Goal: Task Accomplishment & Management: Complete application form

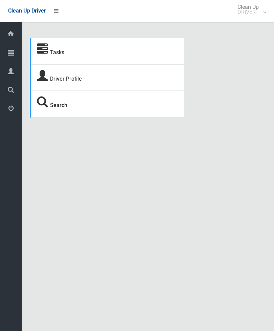
click at [57, 55] on link "Tasks" at bounding box center [57, 52] width 14 height 6
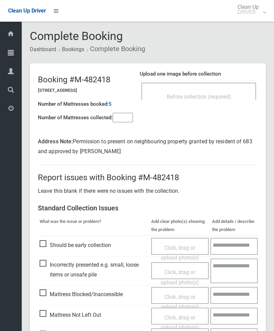
click at [204, 102] on div "Before collection (required)" at bounding box center [199, 96] width 100 height 13
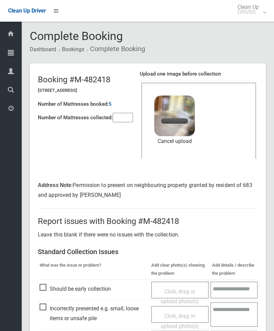
click at [129, 122] on input"] "number" at bounding box center [123, 117] width 20 height 9
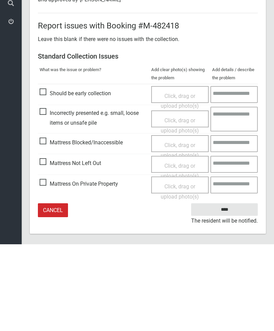
scroll to position [112, 0]
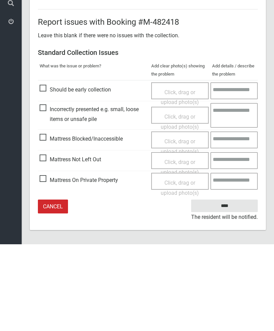
type input"] "*"
click at [223, 286] on input "****" at bounding box center [224, 292] width 67 height 13
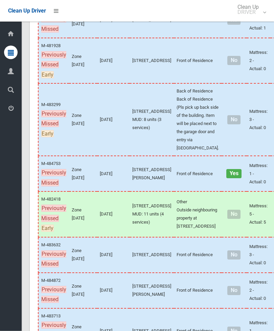
scroll to position [144, 0]
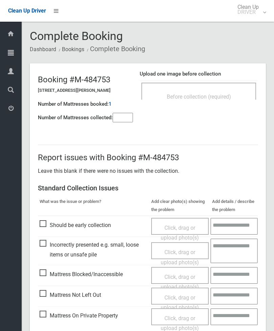
click at [222, 89] on div "Before collection (required)" at bounding box center [199, 91] width 115 height 17
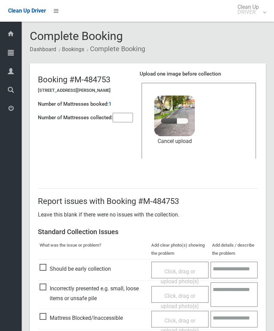
click at [125, 117] on input"] "number" at bounding box center [123, 117] width 20 height 9
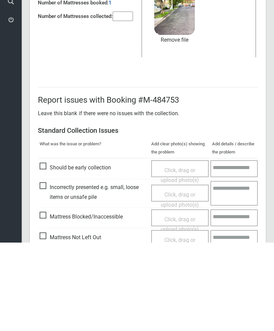
scroll to position [93, 0]
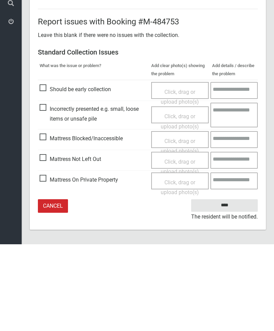
type input"] "*"
click at [228, 286] on input "****" at bounding box center [224, 292] width 67 height 13
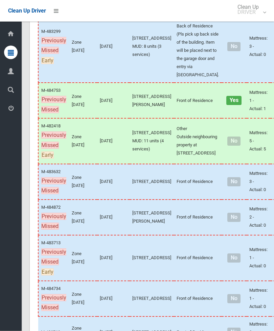
scroll to position [217, 0]
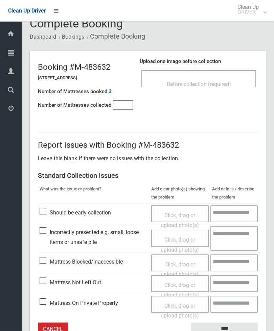
scroll to position [16, 0]
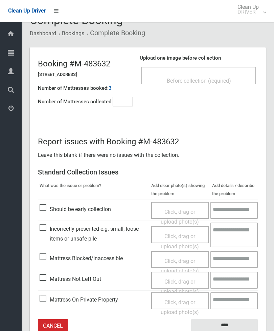
click at [223, 75] on div "Before collection (required)" at bounding box center [199, 80] width 100 height 13
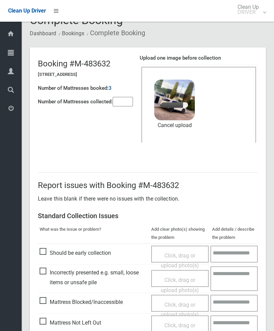
click at [124, 104] on input"] "number" at bounding box center [123, 101] width 20 height 9
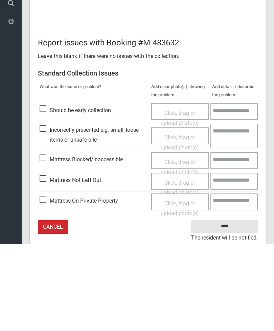
scroll to position [93, 0]
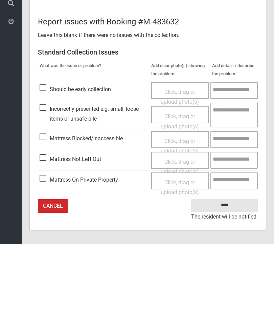
type input"] "*"
click at [226, 286] on input "****" at bounding box center [224, 292] width 67 height 13
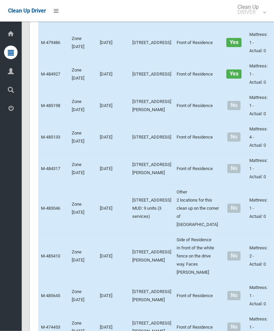
scroll to position [1392, 0]
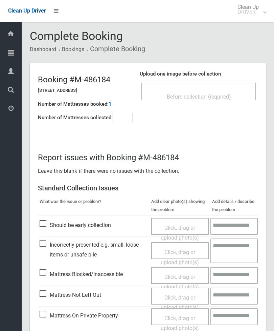
click at [116, 119] on input"] "number" at bounding box center [123, 117] width 20 height 9
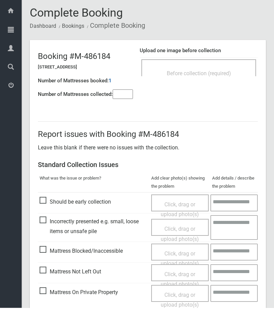
scroll to position [49, 0]
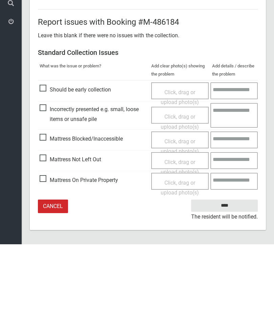
type input"] "*"
click at [43, 241] on span "Mattress Not Left Out" at bounding box center [71, 246] width 62 height 10
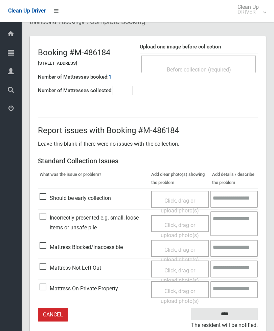
click at [182, 271] on span "Click, drag or upload photo(s)" at bounding box center [180, 275] width 38 height 17
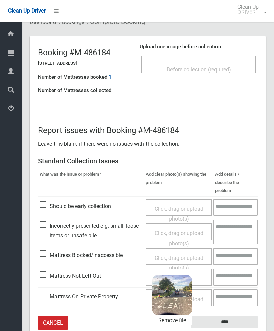
click at [233, 316] on input "****" at bounding box center [224, 322] width 67 height 13
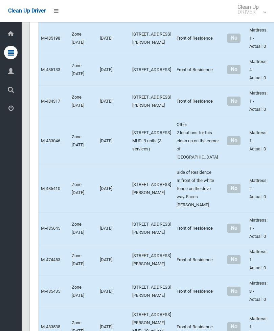
scroll to position [1460, 0]
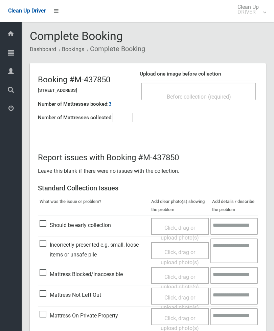
click at [124, 118] on input"] "number" at bounding box center [123, 117] width 20 height 9
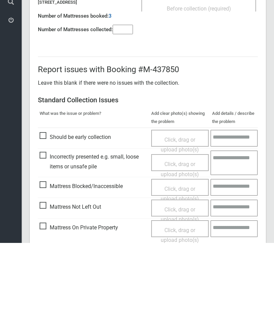
scroll to position [49, 0]
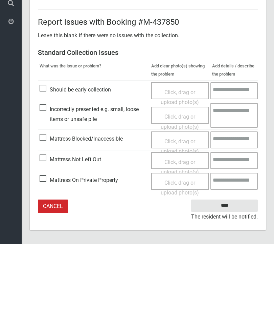
type input"] "*"
click at [45, 241] on span "Mattress Not Left Out" at bounding box center [71, 246] width 62 height 10
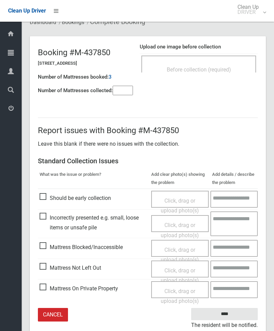
click at [182, 271] on div "Click, drag or upload photo(s)" at bounding box center [180, 275] width 48 height 20
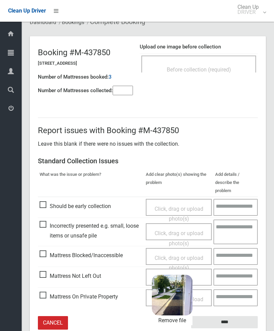
click at [245, 316] on input "****" at bounding box center [224, 322] width 67 height 13
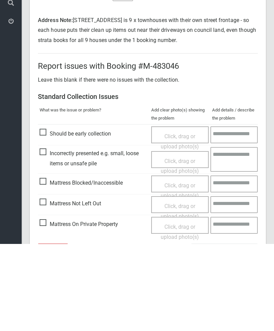
scroll to position [78, 0]
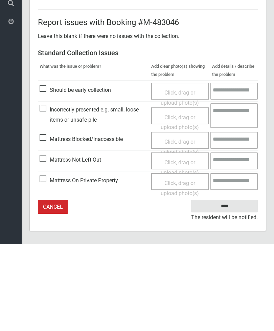
type input"] "*"
click at [43, 241] on span "Mattress Not Left Out" at bounding box center [71, 246] width 62 height 10
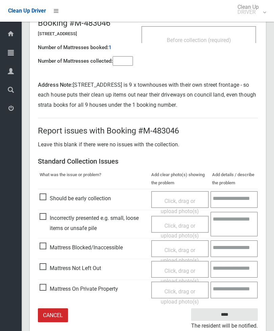
click at [180, 270] on span "Click, drag or upload photo(s)" at bounding box center [180, 275] width 38 height 17
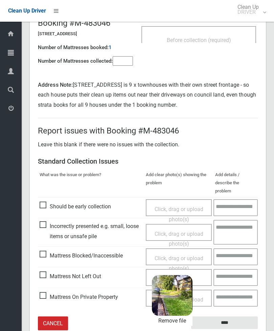
click at [242, 316] on input "****" at bounding box center [224, 322] width 67 height 13
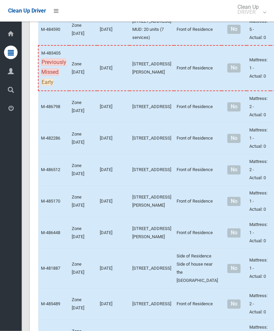
scroll to position [1982, 0]
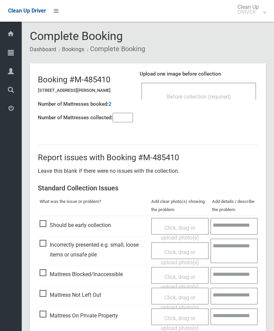
click at [236, 92] on div "Before collection (required)" at bounding box center [199, 96] width 100 height 13
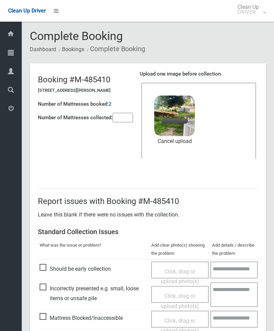
click at [122, 116] on input"] "number" at bounding box center [123, 117] width 20 height 9
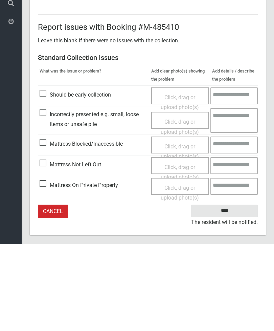
scroll to position [93, 0]
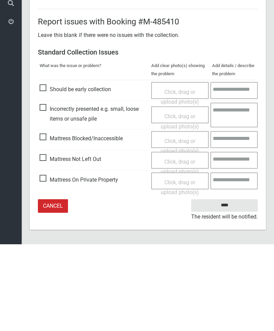
type input"] "*"
click at [223, 286] on input "****" at bounding box center [224, 292] width 67 height 13
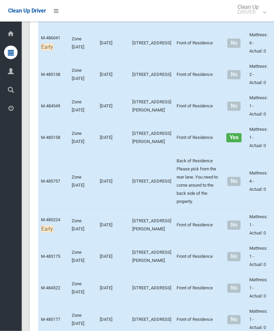
scroll to position [2282, 0]
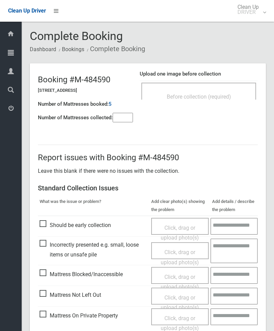
click at [122, 120] on input"] "number" at bounding box center [123, 117] width 20 height 9
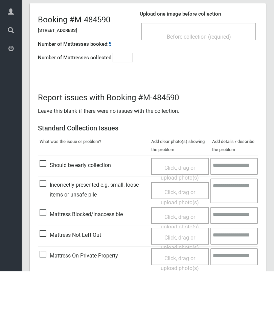
scroll to position [49, 0]
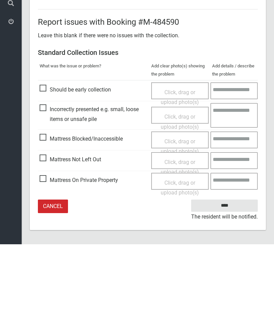
type input"] "*"
click at [46, 241] on span "Mattress Not Left Out" at bounding box center [71, 246] width 62 height 10
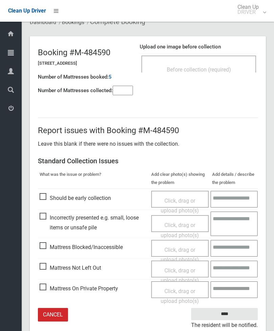
click at [182, 273] on div "Click, drag or upload photo(s)" at bounding box center [180, 275] width 48 height 20
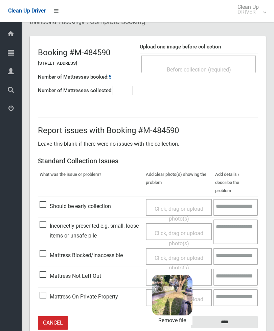
click at [236, 316] on input "****" at bounding box center [224, 322] width 67 height 13
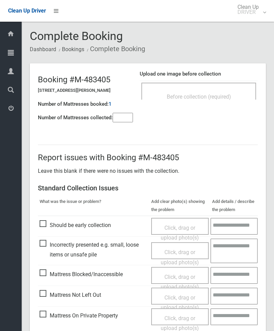
click at [222, 84] on div "Before collection (required)" at bounding box center [199, 91] width 115 height 17
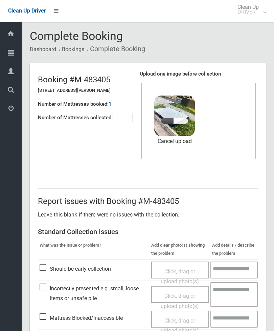
click at [128, 113] on input"] "number" at bounding box center [123, 117] width 20 height 9
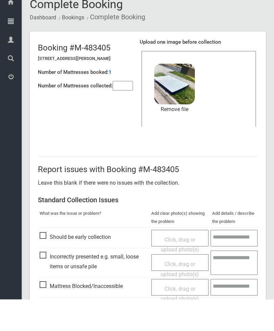
scroll to position [93, 0]
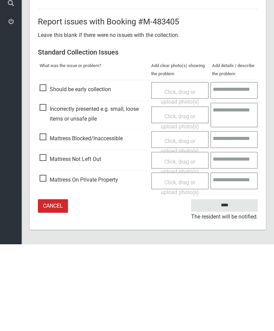
type input"] "*"
click at [231, 286] on input "****" at bounding box center [224, 292] width 67 height 13
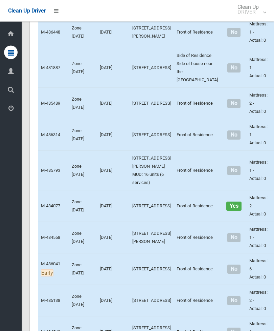
scroll to position [2056, 0]
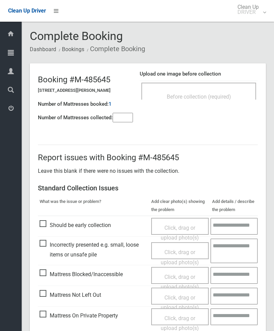
click at [126, 119] on input"] "number" at bounding box center [123, 117] width 20 height 9
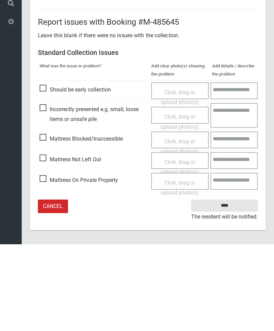
type input"] "*"
click at [43, 241] on span "Mattress Not Left Out" at bounding box center [71, 246] width 62 height 10
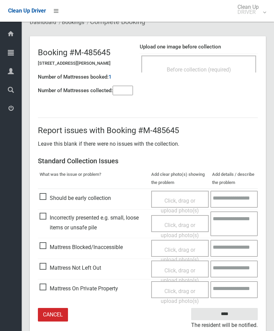
click at [186, 271] on span "Click, drag or upload photo(s)" at bounding box center [180, 275] width 38 height 17
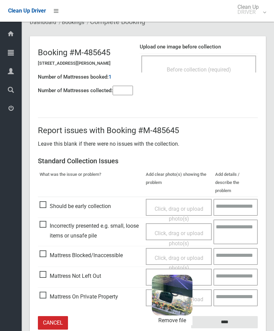
click at [246, 316] on input "****" at bounding box center [224, 322] width 67 height 13
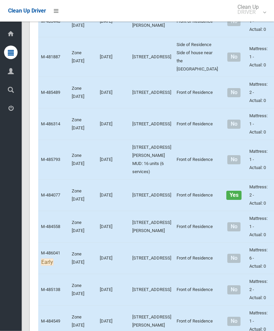
scroll to position [2067, 0]
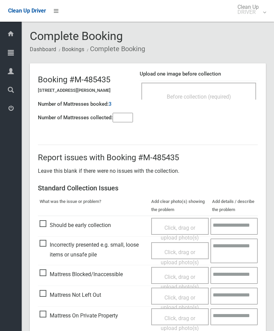
click at [226, 97] on span "Before collection (required)" at bounding box center [199, 96] width 64 height 6
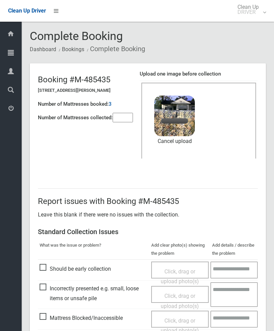
click at [124, 114] on input"] "number" at bounding box center [123, 117] width 20 height 9
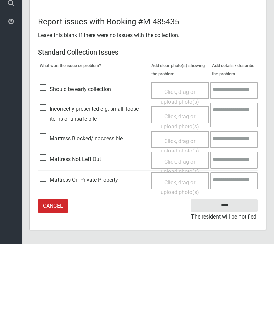
type input"] "*"
click at [227, 286] on input "****" at bounding box center [224, 292] width 67 height 13
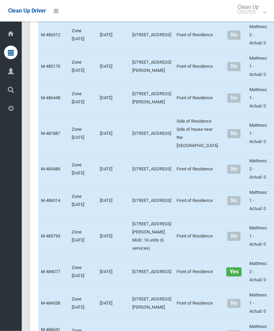
scroll to position [2041, 0]
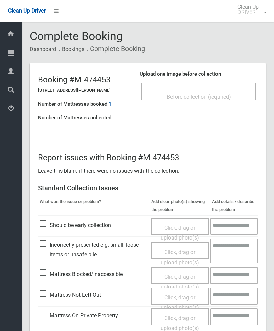
click at [222, 87] on div "Before collection (required)" at bounding box center [199, 91] width 115 height 17
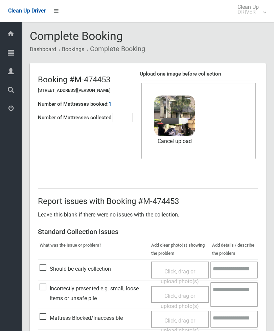
click at [123, 122] on input"] "number" at bounding box center [123, 117] width 20 height 9
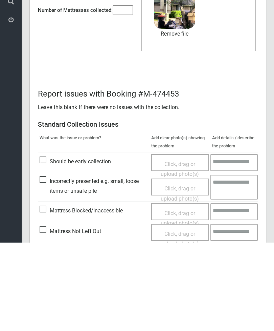
scroll to position [93, 0]
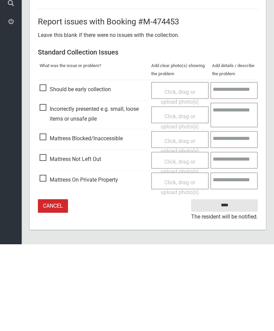
type input"] "*"
click at [225, 286] on input "****" at bounding box center [224, 292] width 67 height 13
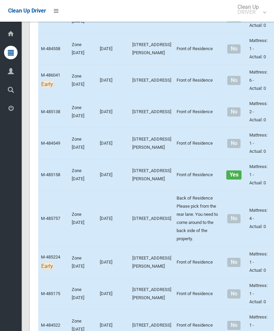
scroll to position [2239, 0]
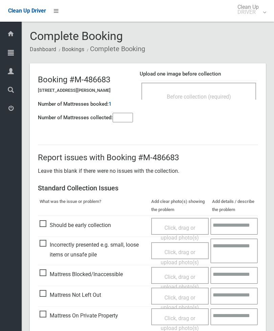
click at [120, 118] on input"] "number" at bounding box center [123, 117] width 20 height 9
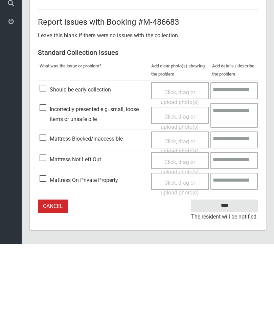
type input"] "*"
click at [47, 241] on span "Mattress Not Left Out" at bounding box center [71, 246] width 62 height 10
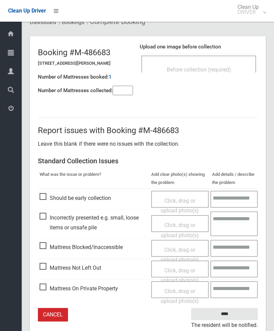
click at [176, 269] on span "Click, drag or upload photo(s)" at bounding box center [180, 275] width 38 height 17
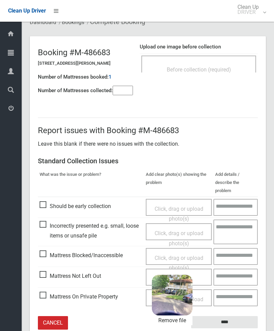
click at [236, 316] on input "****" at bounding box center [224, 322] width 67 height 13
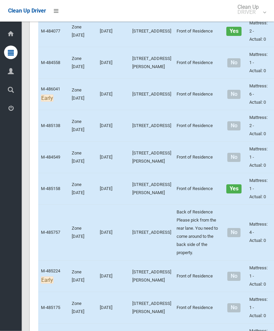
scroll to position [2243, 0]
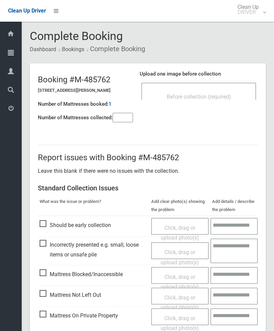
click at [220, 95] on span "Before collection (required)" at bounding box center [199, 96] width 64 height 6
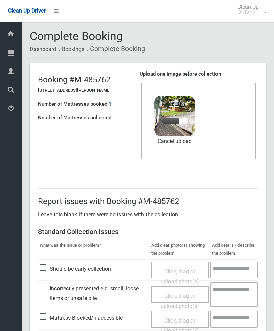
click at [127, 113] on input"] "number" at bounding box center [123, 117] width 20 height 9
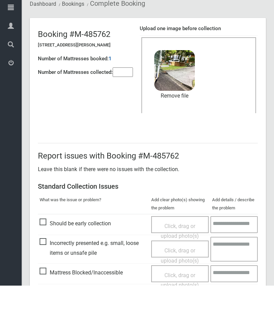
scroll to position [93, 0]
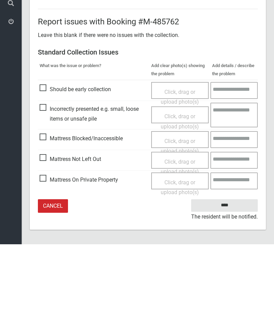
type input"] "*"
click at [229, 286] on input "****" at bounding box center [224, 292] width 67 height 13
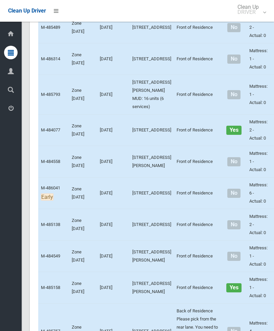
scroll to position [2132, 0]
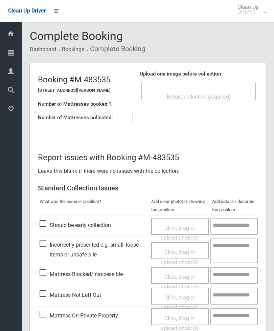
click at [125, 120] on input"] "number" at bounding box center [123, 117] width 20 height 9
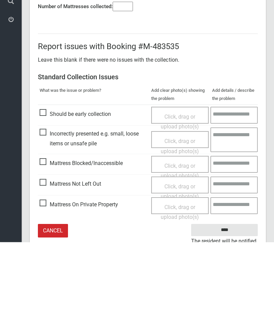
scroll to position [49, 0]
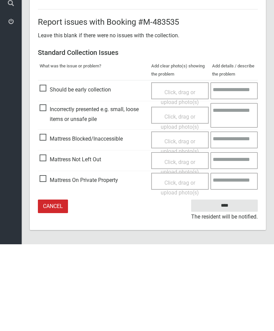
type input"] "*"
click at [45, 241] on span "Mattress Not Left Out" at bounding box center [71, 246] width 62 height 10
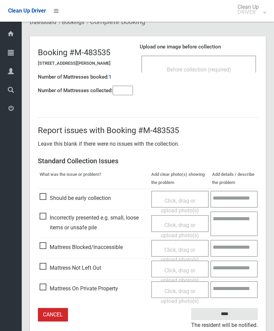
click at [185, 270] on span "Click, drag or upload photo(s)" at bounding box center [180, 275] width 38 height 17
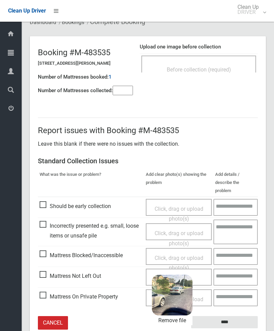
click at [246, 316] on input "****" at bounding box center [224, 322] width 67 height 13
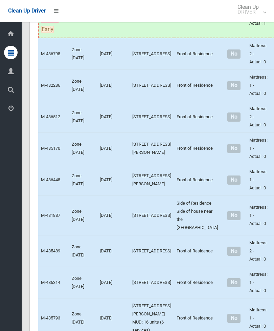
scroll to position [1878, 0]
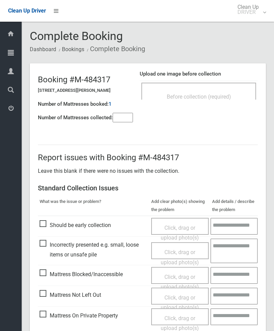
click at [223, 91] on div "Before collection (required)" at bounding box center [199, 96] width 100 height 13
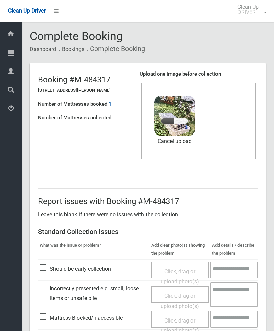
click at [131, 118] on input"] "number" at bounding box center [123, 117] width 20 height 9
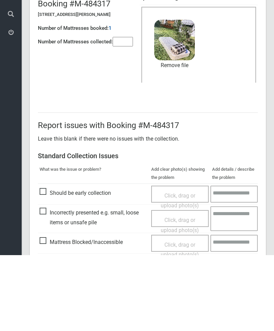
scroll to position [93, 0]
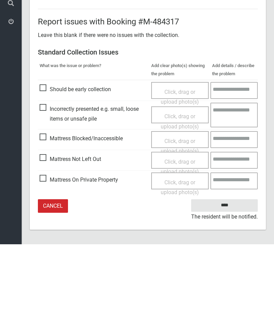
type input"] "*"
click at [236, 286] on input "****" at bounding box center [224, 292] width 67 height 13
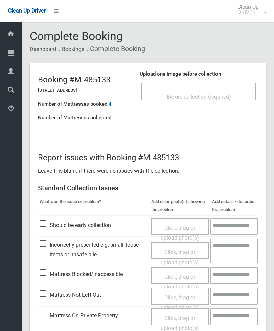
click at [225, 91] on div "Before collection (required)" at bounding box center [199, 96] width 100 height 13
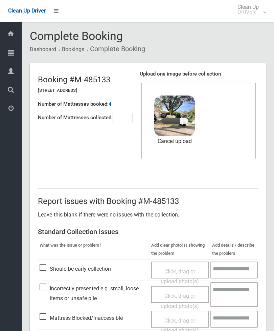
click at [121, 119] on input"] "number" at bounding box center [123, 117] width 20 height 9
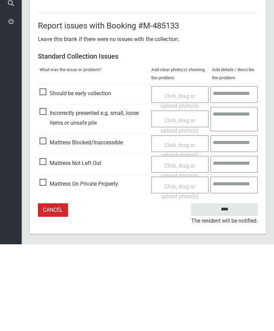
scroll to position [93, 0]
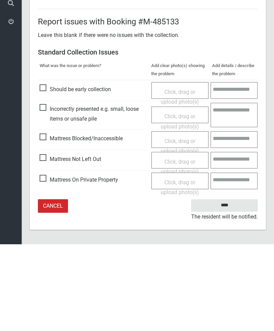
type input"] "*"
click at [231, 286] on input "****" at bounding box center [224, 292] width 67 height 13
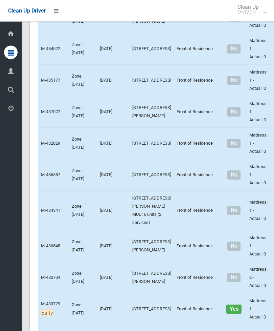
scroll to position [2521, 0]
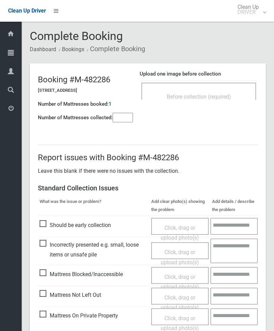
click at [229, 95] on span "Before collection (required)" at bounding box center [199, 96] width 64 height 6
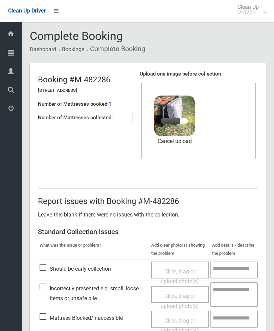
click at [123, 117] on input"] "number" at bounding box center [123, 117] width 20 height 9
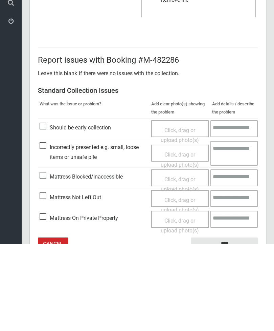
scroll to position [93, 0]
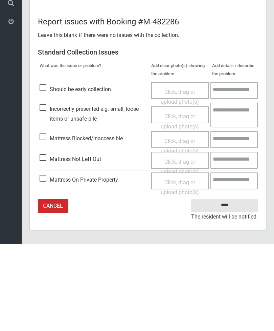
type input"] "*"
click at [229, 286] on input "****" at bounding box center [224, 292] width 67 height 13
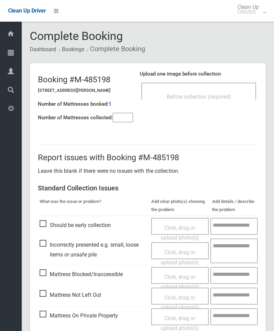
click at [230, 91] on div "Before collection (required)" at bounding box center [199, 96] width 100 height 13
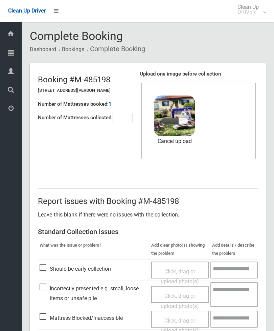
click at [127, 120] on input"] "number" at bounding box center [123, 117] width 20 height 9
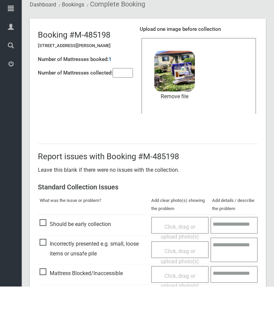
scroll to position [93, 0]
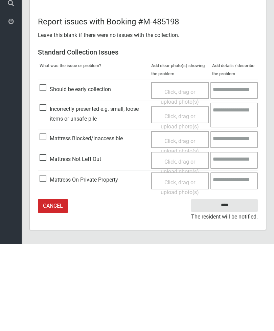
type input"] "*"
click at [231, 286] on input "****" at bounding box center [224, 292] width 67 height 13
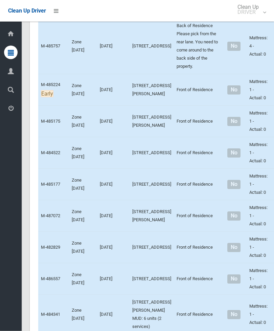
scroll to position [2417, 0]
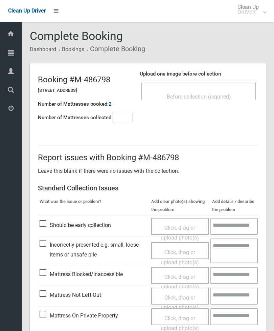
click at [233, 94] on div "Before collection (required)" at bounding box center [199, 96] width 100 height 13
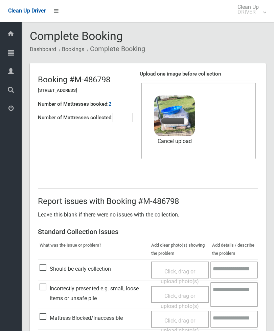
click at [127, 113] on input"] "number" at bounding box center [123, 117] width 20 height 9
click at [182, 141] on link "Cancel upload" at bounding box center [174, 141] width 41 height 10
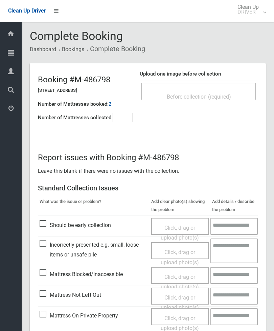
click at [230, 92] on div "Before collection (required)" at bounding box center [199, 96] width 100 height 13
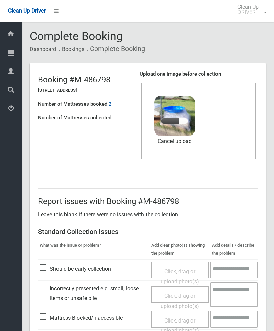
click at [123, 120] on input"] "number" at bounding box center [123, 117] width 20 height 9
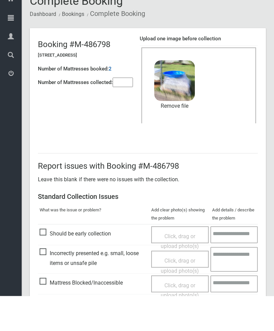
scroll to position [93, 0]
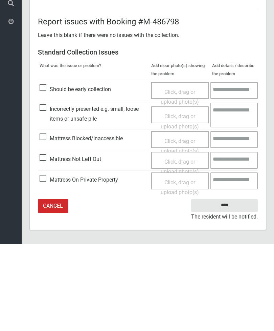
type input"] "*"
click at [225, 286] on input "****" at bounding box center [224, 292] width 67 height 13
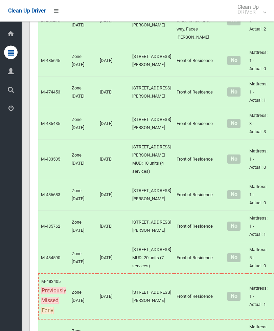
scroll to position [1687, 0]
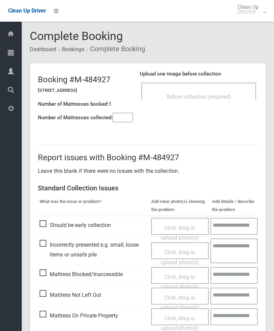
click at [223, 93] on span "Before collection (required)" at bounding box center [199, 96] width 64 height 6
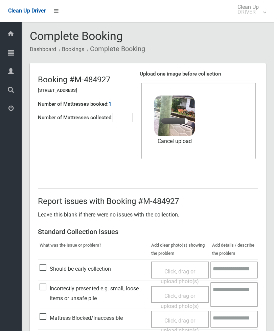
click at [122, 119] on input"] "number" at bounding box center [123, 117] width 20 height 9
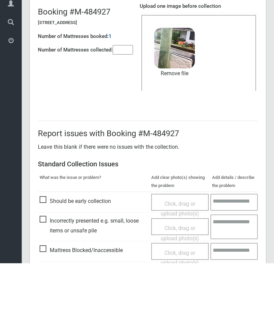
scroll to position [93, 0]
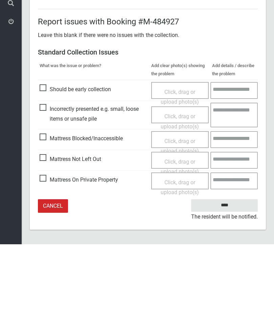
type input"] "*"
click at [231, 286] on input "****" at bounding box center [224, 292] width 67 height 13
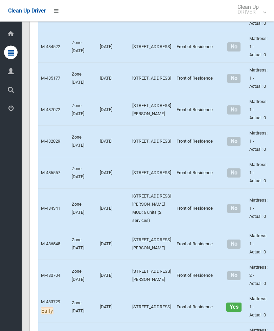
scroll to position [2523, 0]
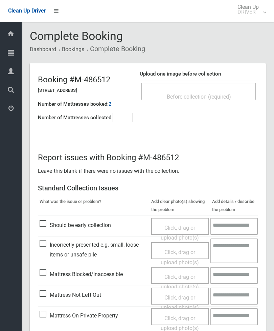
click at [129, 114] on input"] "number" at bounding box center [123, 117] width 20 height 9
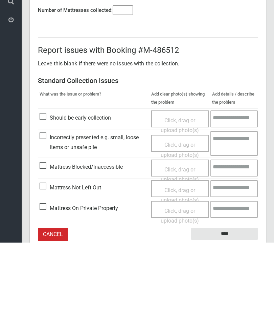
scroll to position [49, 0]
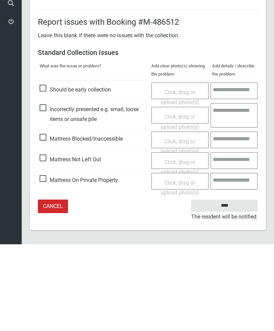
type input"] "*"
click at [47, 241] on span "Mattress Not Left Out" at bounding box center [71, 246] width 62 height 10
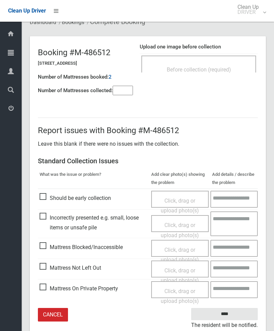
click at [179, 271] on span "Click, drag or upload photo(s)" at bounding box center [180, 275] width 38 height 17
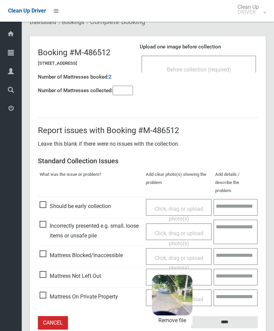
click at [235, 316] on input "****" at bounding box center [224, 322] width 67 height 13
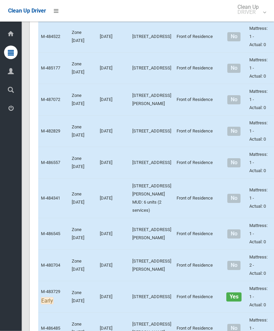
scroll to position [2533, 0]
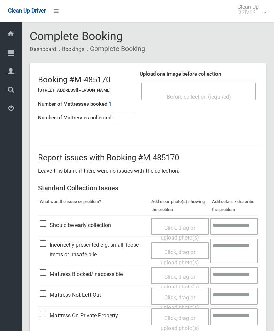
click at [228, 95] on span "Before collection (required)" at bounding box center [199, 96] width 64 height 6
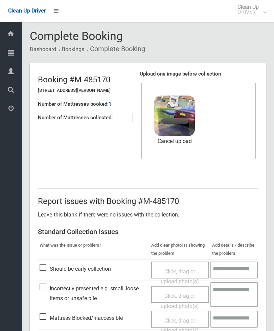
click at [125, 115] on input"] "number" at bounding box center [123, 117] width 20 height 9
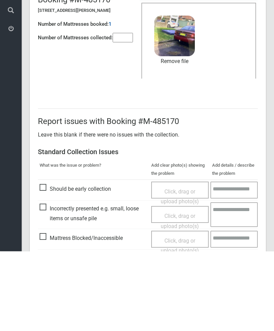
scroll to position [93, 0]
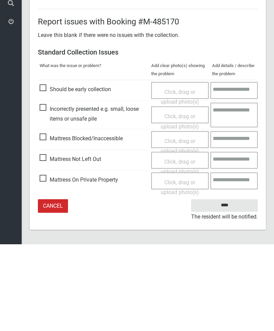
type input"] "*"
click at [233, 286] on input "****" at bounding box center [224, 292] width 67 height 13
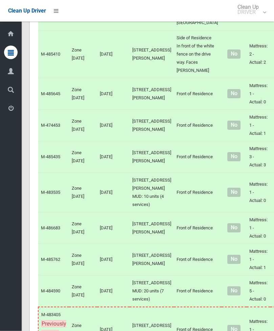
scroll to position [1594, 0]
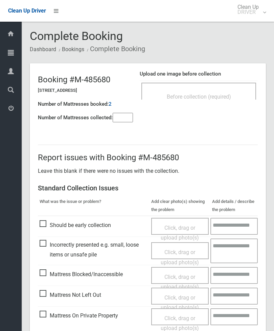
click at [220, 89] on div "Before collection (required)" at bounding box center [199, 91] width 115 height 17
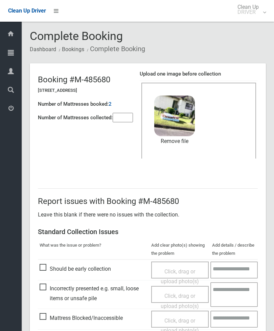
click at [129, 122] on input"] "number" at bounding box center [123, 117] width 20 height 9
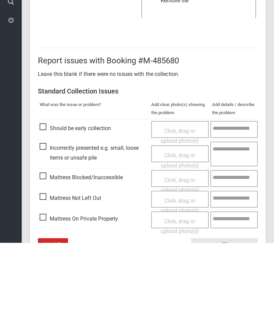
scroll to position [93, 0]
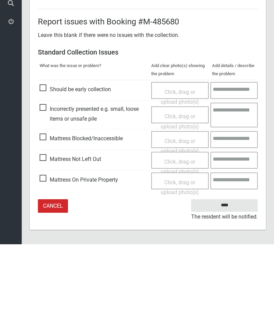
type input"] "*"
click at [219, 286] on input "****" at bounding box center [224, 292] width 67 height 13
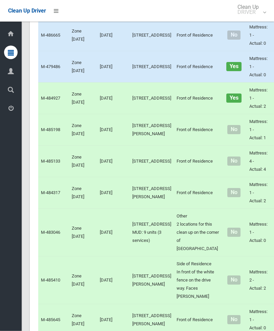
scroll to position [1396, 0]
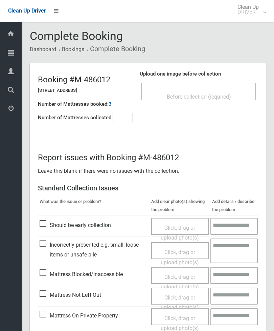
click at [221, 92] on div "Before collection (required)" at bounding box center [199, 96] width 100 height 13
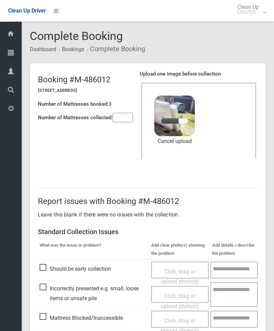
click at [126, 118] on input"] "number" at bounding box center [123, 117] width 20 height 9
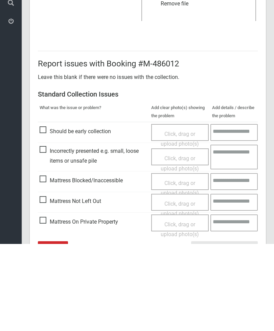
scroll to position [93, 0]
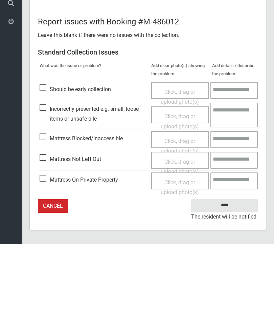
type input"] "*"
click at [235, 286] on input "****" at bounding box center [224, 292] width 67 height 13
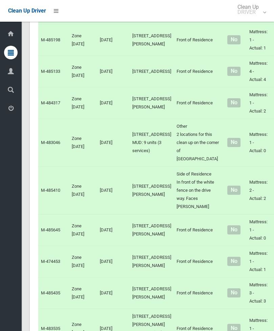
scroll to position [1475, 0]
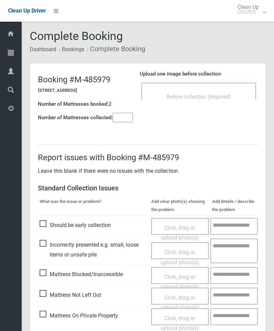
click at [223, 101] on div "Before collection (required)" at bounding box center [199, 96] width 100 height 13
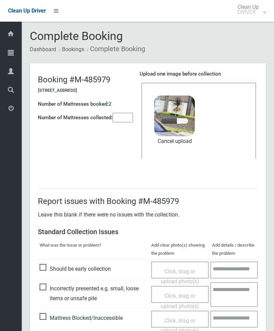
click at [125, 115] on input"] "number" at bounding box center [123, 117] width 20 height 9
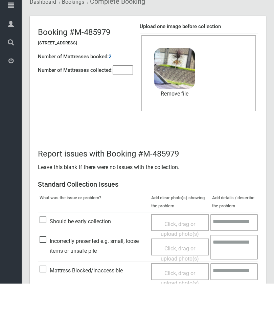
scroll to position [93, 0]
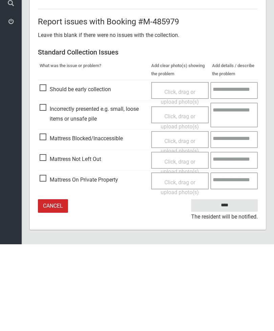
type input"] "*"
click at [231, 286] on input "****" at bounding box center [224, 292] width 67 height 13
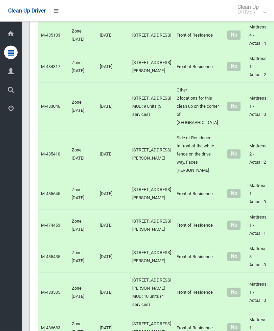
scroll to position [1497, 0]
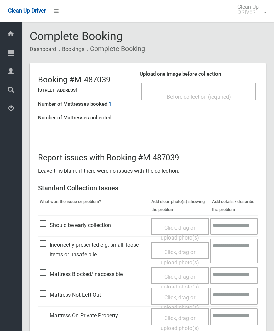
click at [123, 115] on input"] "number" at bounding box center [123, 117] width 20 height 9
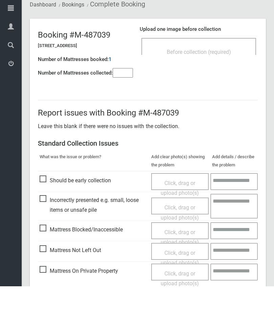
scroll to position [49, 0]
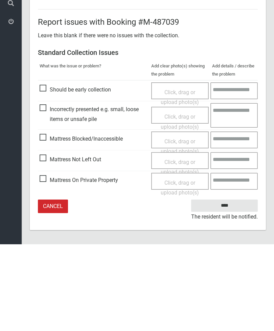
type input"] "*"
click at [45, 241] on span "Mattress Not Left Out" at bounding box center [71, 246] width 62 height 10
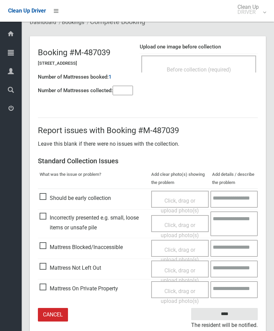
click at [177, 269] on span "Click, drag or upload photo(s)" at bounding box center [180, 275] width 38 height 17
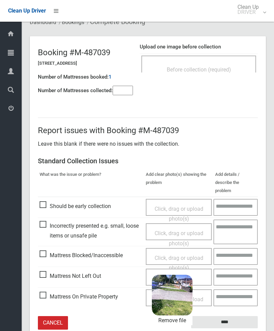
click at [251, 316] on input "****" at bounding box center [224, 322] width 67 height 13
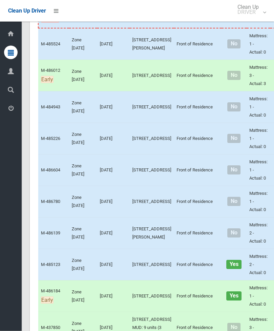
scroll to position [919, 0]
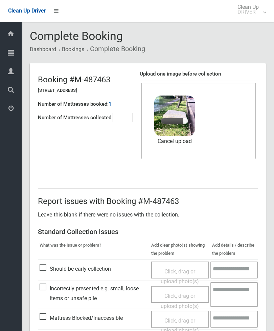
click at [124, 117] on input"] "number" at bounding box center [123, 117] width 20 height 9
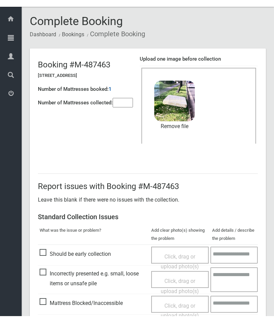
scroll to position [93, 0]
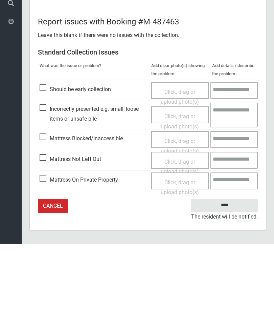
type input"] "*"
click at [228, 286] on input "****" at bounding box center [224, 292] width 67 height 13
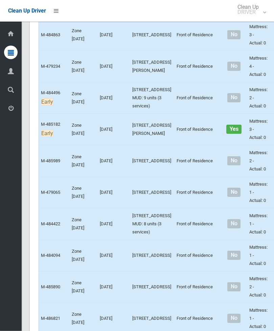
scroll to position [517, 0]
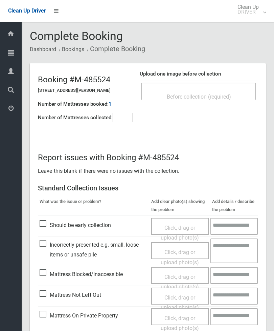
click at [123, 119] on input"] "number" at bounding box center [123, 117] width 20 height 9
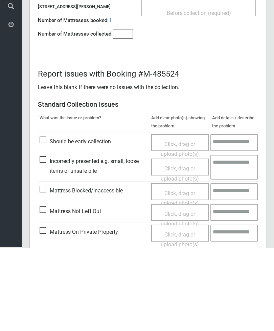
scroll to position [49, 0]
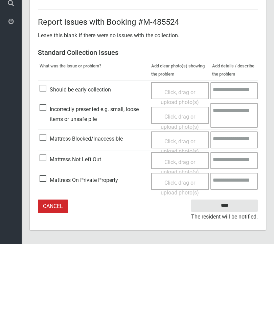
type input"] "*"
click at [46, 241] on span "Mattress Not Left Out" at bounding box center [71, 246] width 62 height 10
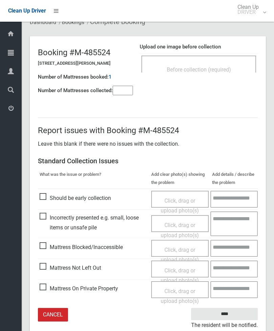
click at [184, 270] on span "Click, drag or upload photo(s)" at bounding box center [180, 275] width 38 height 17
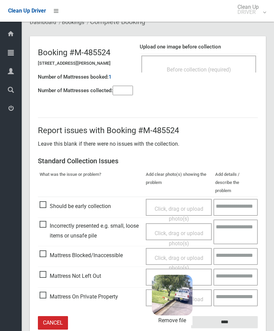
click at [242, 316] on input "****" at bounding box center [224, 322] width 67 height 13
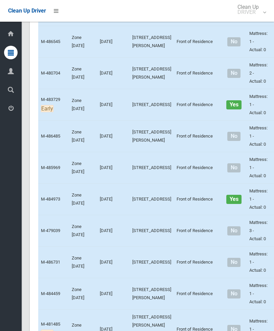
scroll to position [2724, 0]
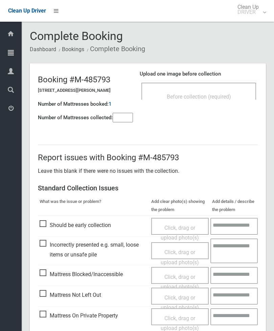
click at [206, 102] on div "Before collection (required)" at bounding box center [199, 96] width 100 height 13
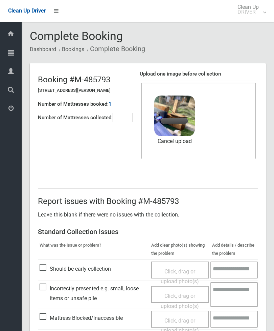
click at [130, 114] on input"] "number" at bounding box center [123, 117] width 20 height 9
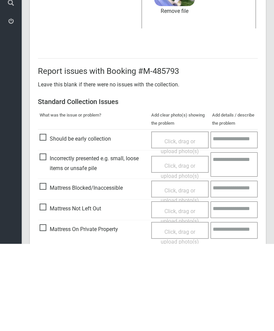
scroll to position [93, 0]
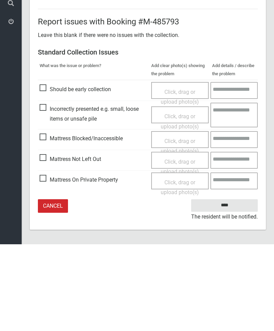
type input"] "*"
click at [231, 286] on input "****" at bounding box center [224, 292] width 67 height 13
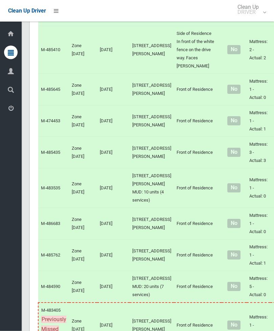
scroll to position [1613, 0]
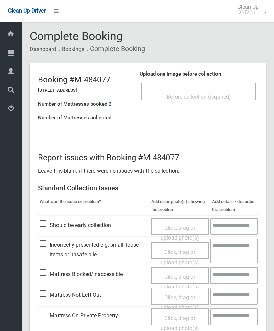
click at [229, 79] on div "Upload one image before collection Before collection (required)" at bounding box center [199, 88] width 118 height 43
click at [219, 94] on span "Before collection (required)" at bounding box center [199, 96] width 64 height 6
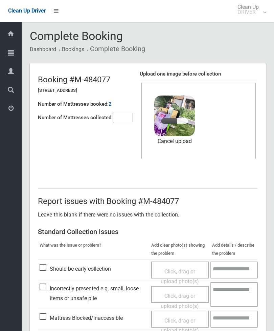
click at [121, 114] on input"] "number" at bounding box center [123, 117] width 20 height 9
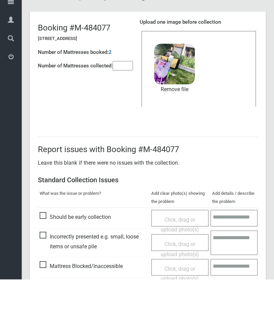
scroll to position [93, 0]
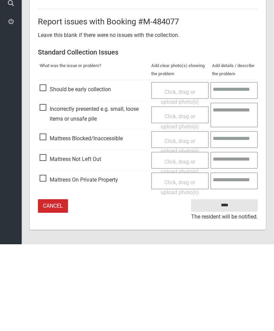
type input"] "*"
click at [234, 286] on input "****" at bounding box center [224, 292] width 67 height 13
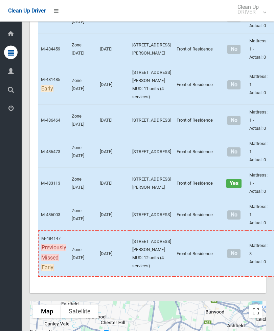
scroll to position [2969, 0]
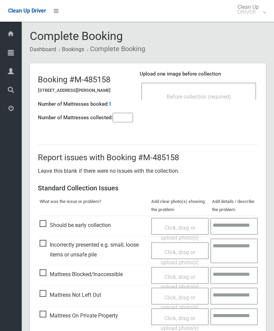
click at [124, 122] on input"] "number" at bounding box center [123, 117] width 20 height 9
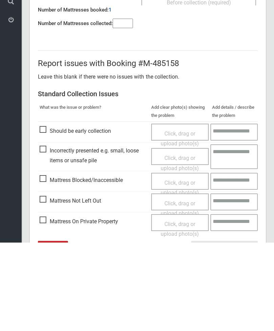
scroll to position [49, 0]
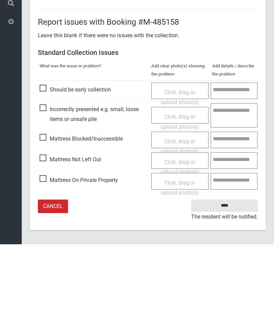
type input"] "*"
click at [48, 241] on span "Mattress Not Left Out" at bounding box center [71, 246] width 62 height 10
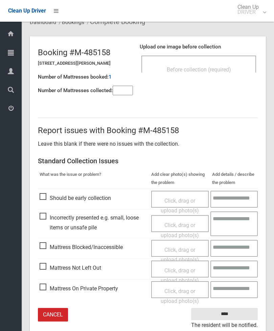
click at [186, 269] on span "Click, drag or upload photo(s)" at bounding box center [180, 275] width 38 height 17
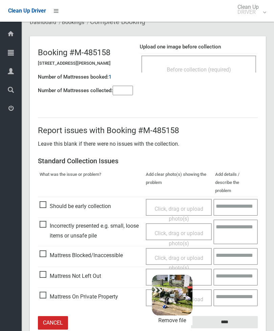
click at [232, 316] on input "****" at bounding box center [224, 322] width 67 height 13
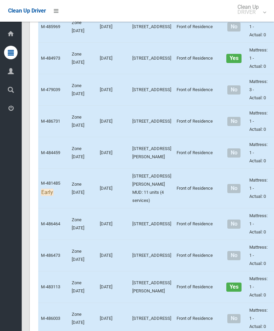
scroll to position [2944, 0]
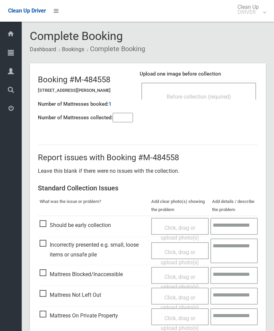
click at [227, 100] on div "Before collection (required)" at bounding box center [199, 96] width 100 height 13
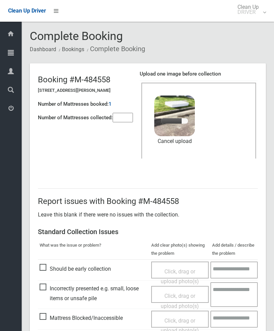
click at [126, 122] on input"] "number" at bounding box center [123, 117] width 20 height 9
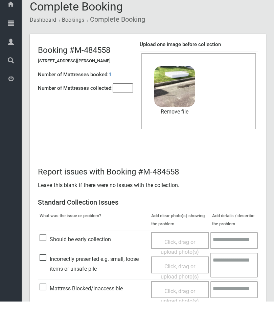
scroll to position [93, 0]
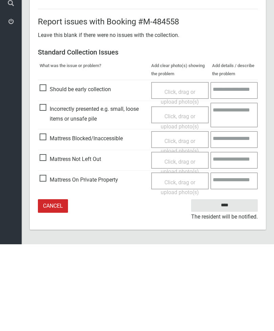
type input"] "*"
click at [235, 286] on input "****" at bounding box center [224, 292] width 67 height 13
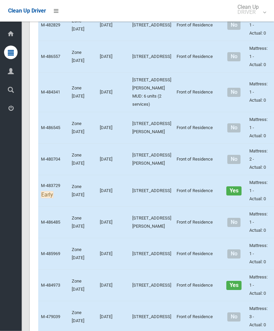
scroll to position [2638, 0]
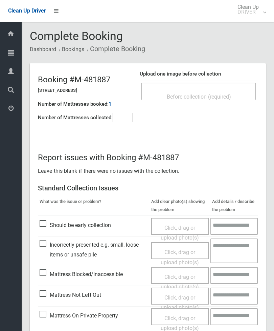
click at [222, 97] on span "Before collection (required)" at bounding box center [199, 96] width 64 height 6
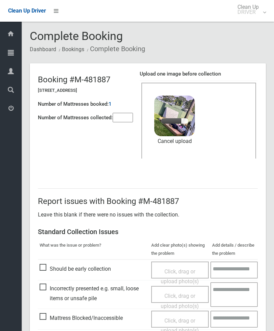
click at [125, 116] on input"] "number" at bounding box center [123, 117] width 20 height 9
type input"] "*"
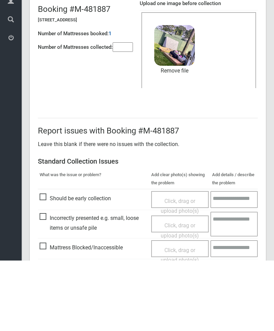
scroll to position [93, 0]
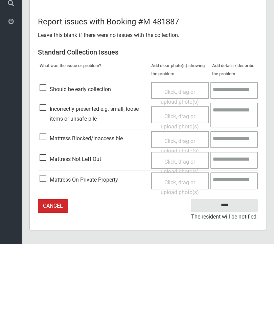
type input"] "*"
click at [234, 286] on input "****" at bounding box center [224, 292] width 67 height 13
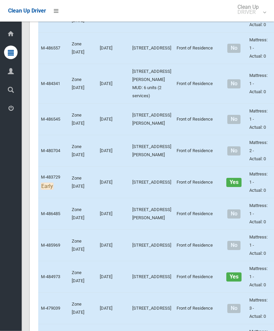
scroll to position [2654, 0]
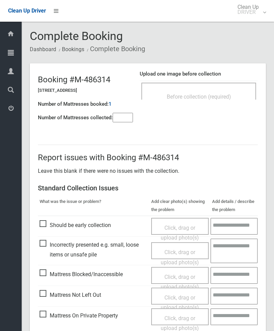
click at [231, 91] on div "Before collection (required)" at bounding box center [199, 96] width 100 height 13
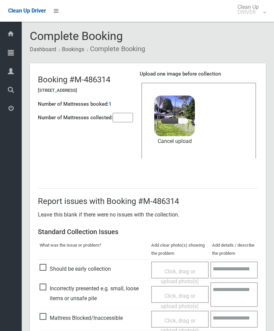
click at [122, 116] on input"] "number" at bounding box center [123, 117] width 20 height 9
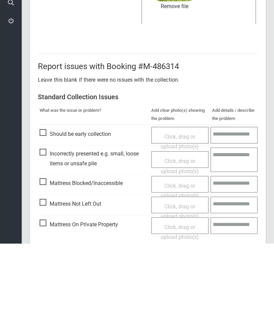
scroll to position [93, 0]
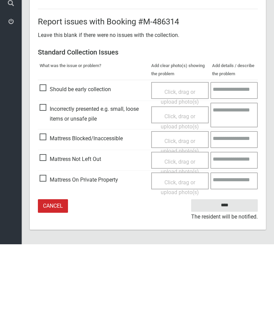
type input"] "*"
click at [229, 286] on input "****" at bounding box center [224, 292] width 67 height 13
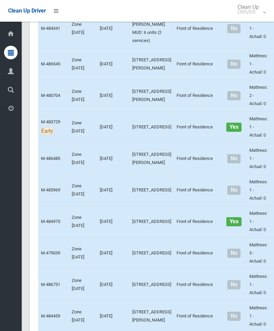
scroll to position [2718, 0]
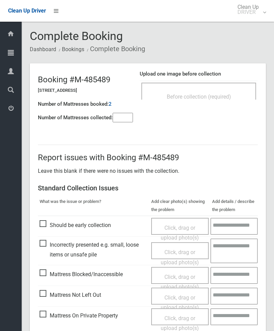
click at [227, 95] on span "Before collection (required)" at bounding box center [199, 96] width 64 height 6
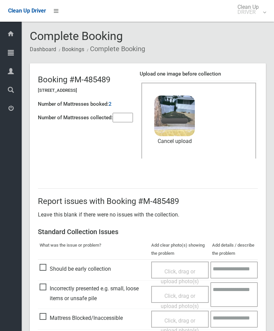
click at [124, 122] on input"] "number" at bounding box center [123, 117] width 20 height 9
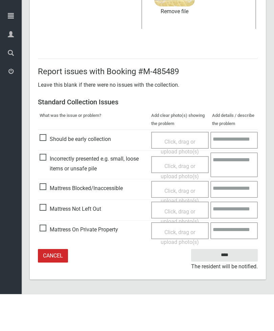
type input"] "*"
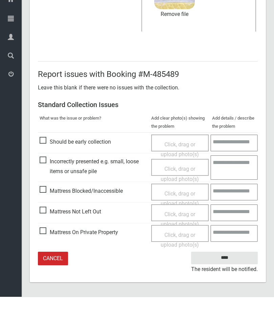
click at [229, 286] on input "****" at bounding box center [224, 292] width 67 height 13
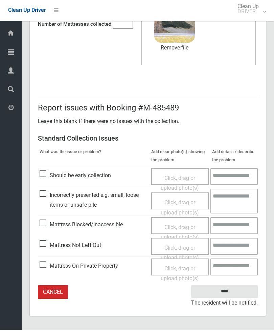
scroll to position [77, 0]
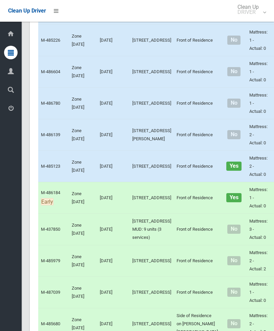
scroll to position [1018, 0]
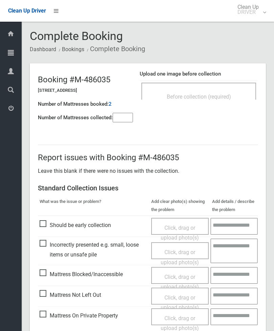
click at [227, 92] on div "Before collection (required)" at bounding box center [199, 96] width 100 height 13
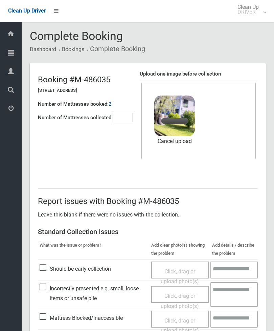
click at [120, 113] on input"] "number" at bounding box center [123, 117] width 20 height 9
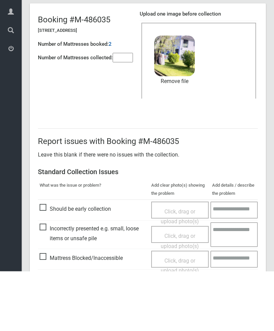
scroll to position [93, 0]
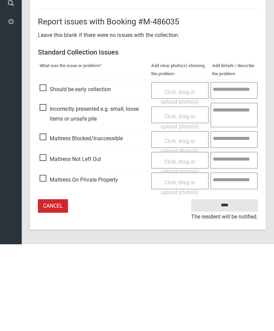
type input"] "*"
click at [230, 286] on input "****" at bounding box center [224, 292] width 67 height 13
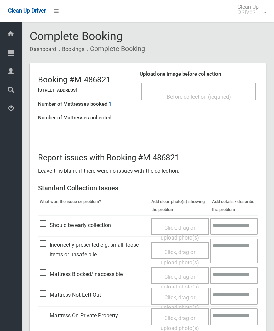
click at [126, 122] on input"] "number" at bounding box center [123, 117] width 20 height 9
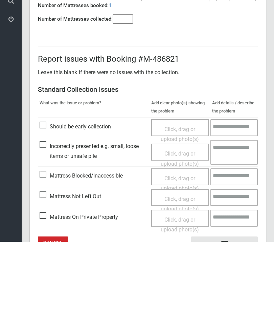
scroll to position [49, 0]
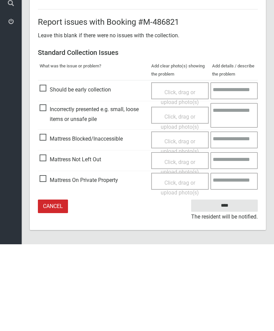
type input"] "*"
click at [46, 241] on span "Mattress Not Left Out" at bounding box center [71, 246] width 62 height 10
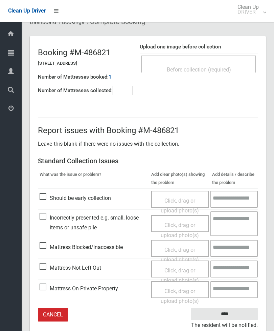
click at [181, 267] on span "Click, drag or upload photo(s)" at bounding box center [180, 275] width 38 height 17
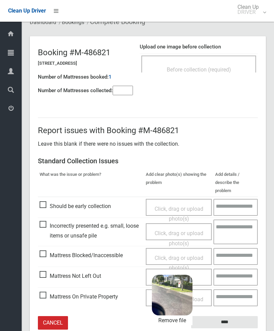
click at [244, 316] on input "****" at bounding box center [224, 322] width 67 height 13
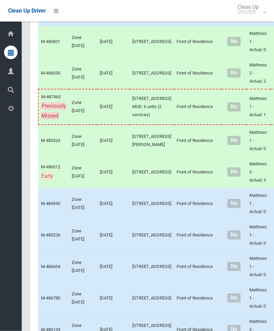
scroll to position [822, 0]
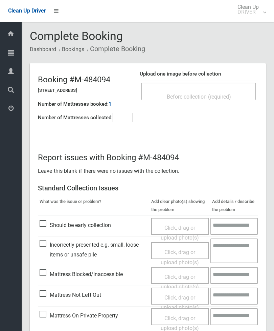
click at [226, 87] on div "Before collection (required)" at bounding box center [199, 91] width 115 height 17
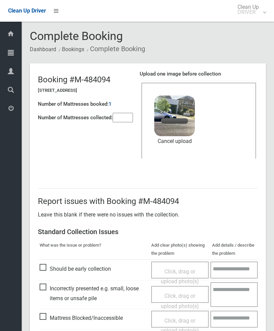
click at [125, 116] on input"] "number" at bounding box center [123, 117] width 20 height 9
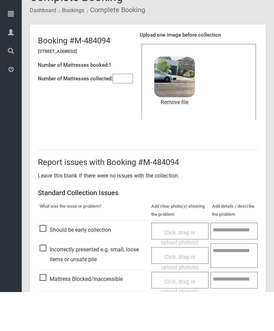
scroll to position [93, 0]
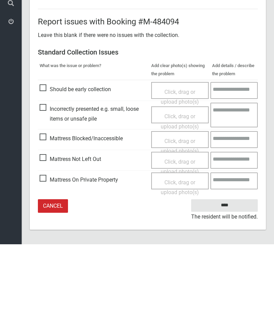
type input"] "*"
click at [226, 286] on input "****" at bounding box center [224, 292] width 67 height 13
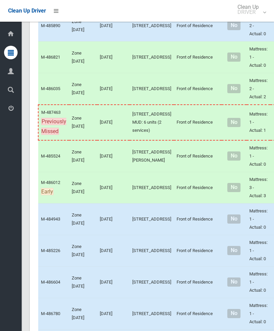
scroll to position [812, 0]
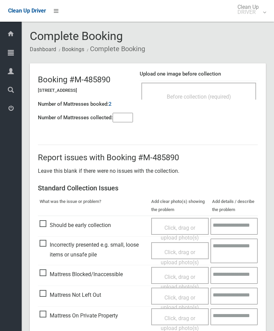
click at [229, 94] on span "Before collection (required)" at bounding box center [199, 96] width 64 height 6
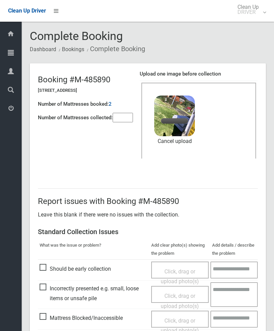
click at [131, 114] on input"] "number" at bounding box center [123, 117] width 20 height 9
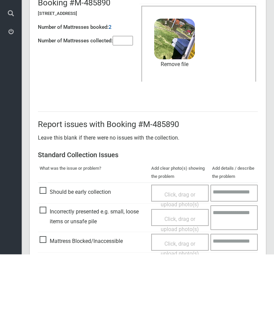
scroll to position [93, 0]
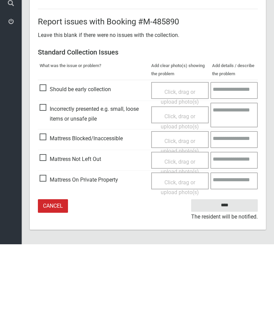
type input"] "*"
click at [226, 286] on input "****" at bounding box center [224, 292] width 67 height 13
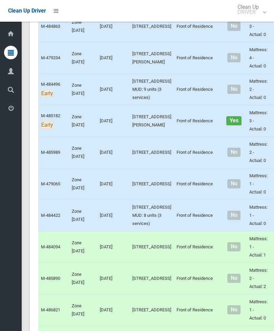
scroll to position [553, 0]
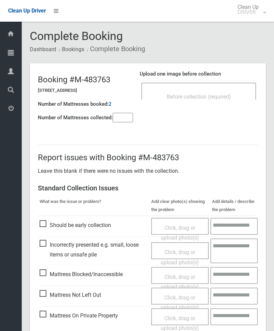
click at [238, 91] on div "Before collection (required)" at bounding box center [199, 96] width 100 height 13
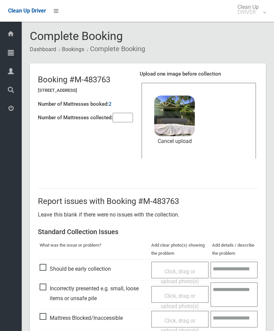
click at [125, 121] on input"] "number" at bounding box center [123, 117] width 20 height 9
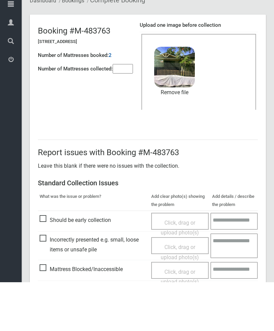
scroll to position [93, 0]
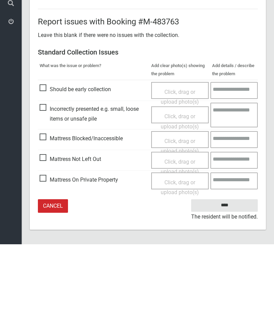
type input"] "*"
click at [227, 286] on input "****" at bounding box center [224, 292] width 67 height 13
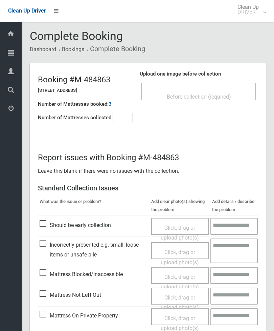
click at [230, 89] on div "Before collection (required)" at bounding box center [199, 91] width 115 height 17
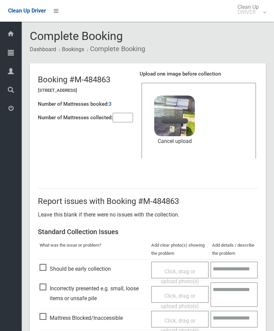
click at [128, 120] on input"] "number" at bounding box center [123, 117] width 20 height 9
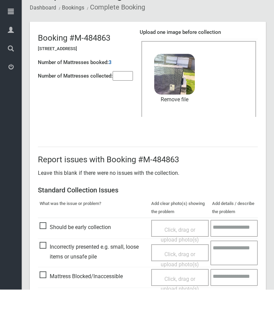
scroll to position [93, 0]
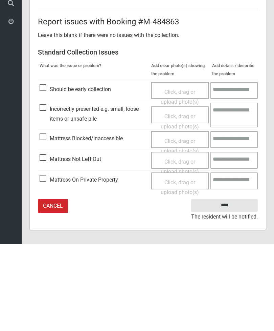
type input"] "*"
click at [235, 286] on input "****" at bounding box center [224, 292] width 67 height 13
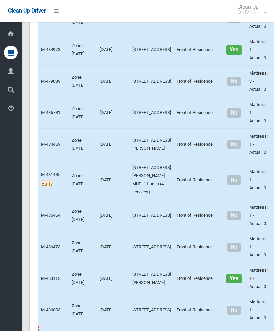
scroll to position [2894, 0]
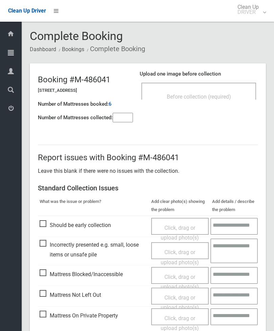
click at [218, 99] on span "Before collection (required)" at bounding box center [199, 96] width 64 height 6
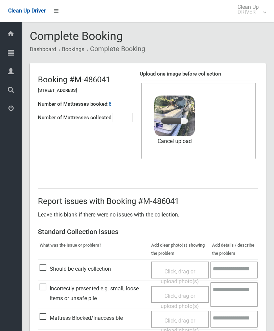
click at [130, 114] on input"] "number" at bounding box center [123, 117] width 20 height 9
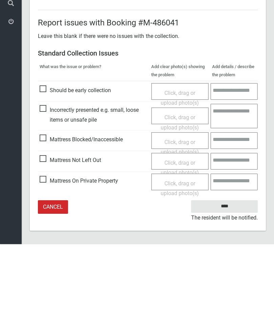
scroll to position [93, 0]
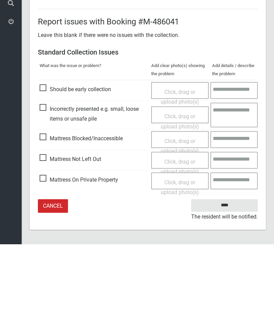
type input"] "*"
click at [42, 220] on span "Mattress Blocked/Inaccessible" at bounding box center [81, 225] width 83 height 10
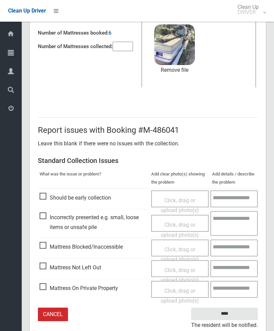
click at [175, 249] on span "Click, drag or upload photo(s)" at bounding box center [180, 254] width 38 height 17
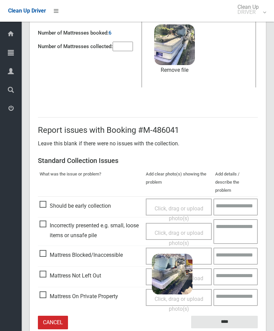
click at [246, 316] on input "****" at bounding box center [224, 322] width 67 height 13
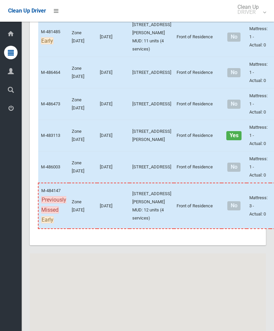
scroll to position [3048, 0]
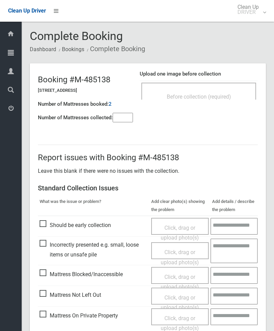
click at [231, 99] on span "Before collection (required)" at bounding box center [199, 96] width 64 height 6
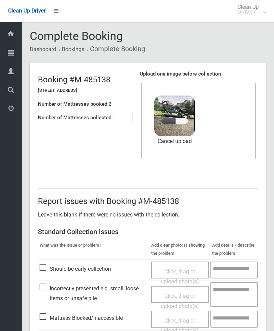
click at [122, 118] on input"] "number" at bounding box center [123, 117] width 20 height 9
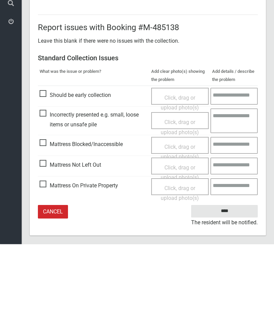
scroll to position [93, 0]
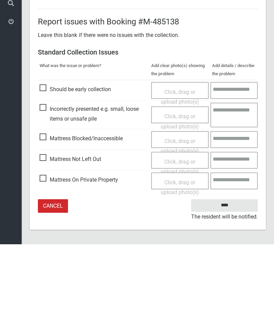
type input"] "*"
click at [231, 286] on input "****" at bounding box center [224, 292] width 67 height 13
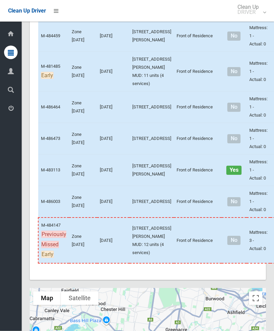
scroll to position [3064, 0]
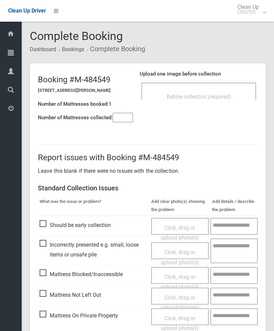
click at [222, 96] on span "Before collection (required)" at bounding box center [199, 96] width 64 height 6
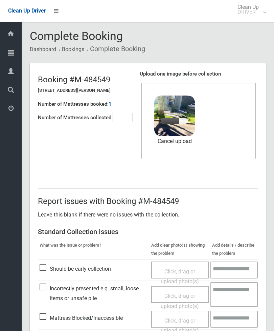
click at [125, 114] on input"] "number" at bounding box center [123, 117] width 20 height 9
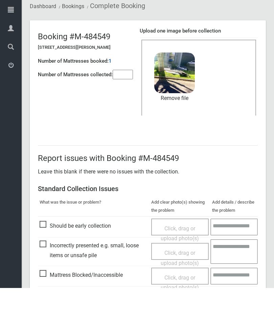
scroll to position [93, 0]
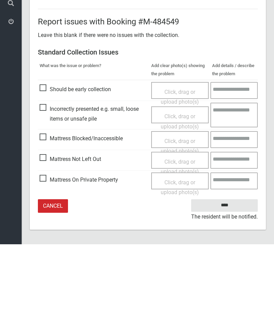
type input"] "*"
click at [228, 286] on input "****" at bounding box center [224, 292] width 67 height 13
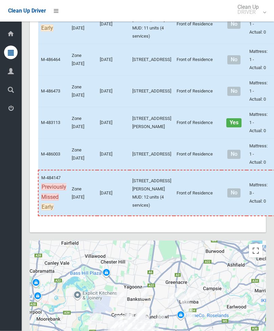
scroll to position [3149, 0]
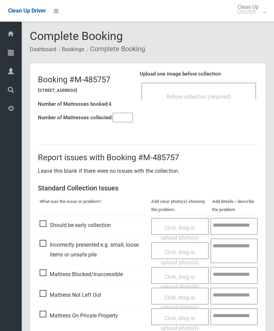
click at [222, 78] on div "Upload one image before collection Before collection (required)" at bounding box center [199, 88] width 118 height 43
click at [229, 100] on div "Before collection (required)" at bounding box center [199, 96] width 100 height 13
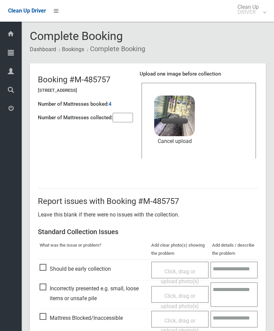
scroll to position [9, 0]
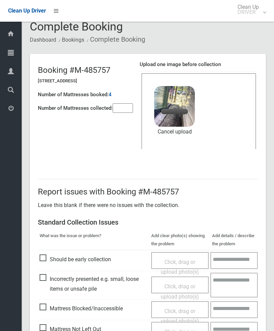
click at [126, 104] on input"] "number" at bounding box center [123, 107] width 20 height 9
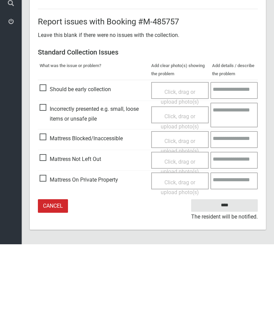
type input"] "*"
click at [230, 286] on input "****" at bounding box center [224, 292] width 67 height 13
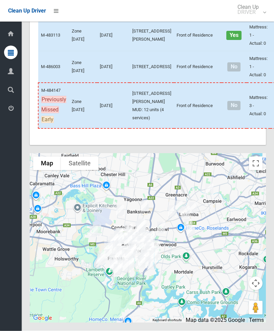
scroll to position [3202, 0]
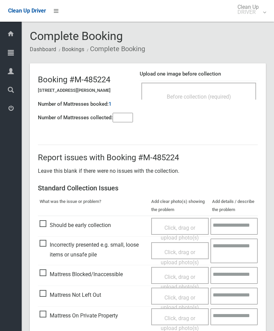
click at [226, 92] on div "Before collection (required)" at bounding box center [199, 96] width 100 height 13
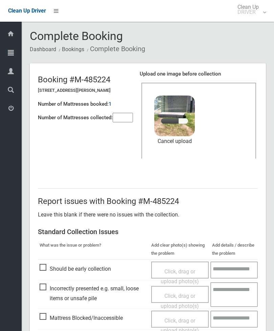
click at [124, 118] on input"] "number" at bounding box center [123, 117] width 20 height 9
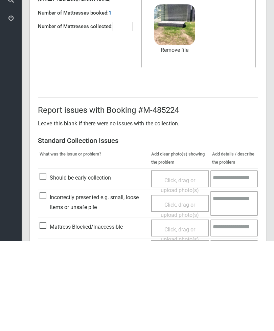
scroll to position [93, 0]
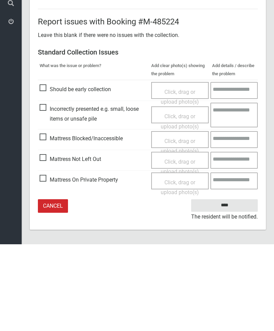
type input"] "*"
click at [230, 286] on input "****" at bounding box center [224, 292] width 67 height 13
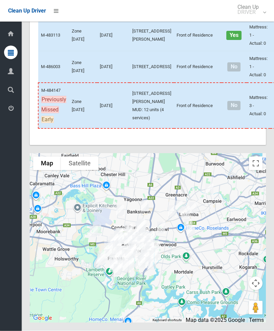
scroll to position [3211, 0]
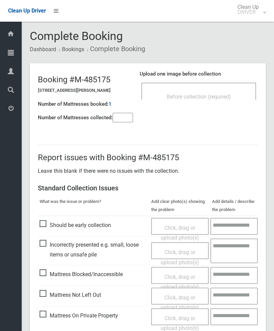
click at [222, 89] on div "Before collection (required)" at bounding box center [199, 91] width 115 height 17
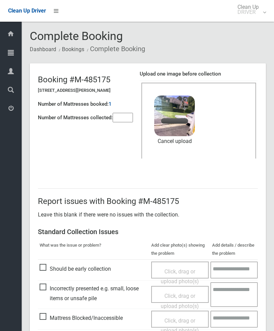
click at [125, 113] on input"] "number" at bounding box center [123, 117] width 20 height 9
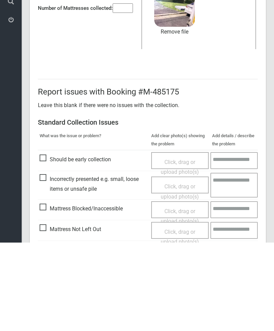
scroll to position [93, 0]
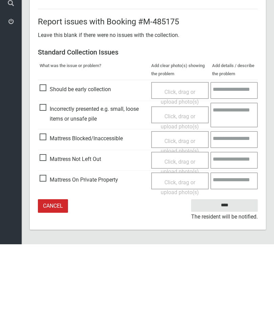
type input"] "*"
click at [227, 286] on input "****" at bounding box center [224, 292] width 67 height 13
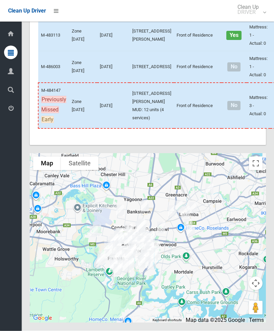
scroll to position [3322, 0]
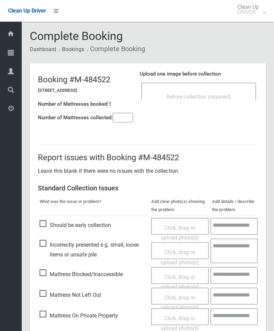
click at [225, 92] on div "Before collection (required)" at bounding box center [199, 96] width 100 height 13
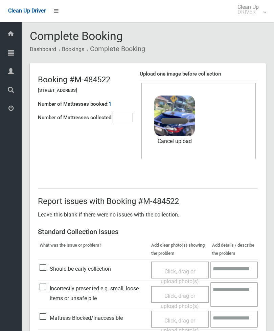
click at [123, 121] on input"] "number" at bounding box center [123, 117] width 20 height 9
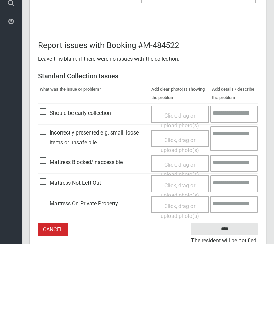
scroll to position [93, 0]
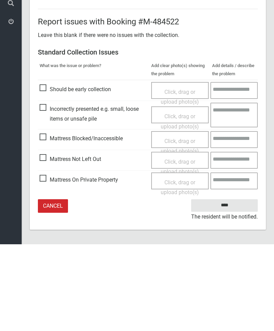
type input"] "*"
click at [224, 286] on input "****" at bounding box center [224, 292] width 67 height 13
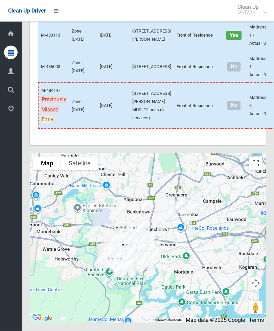
scroll to position [3310, 0]
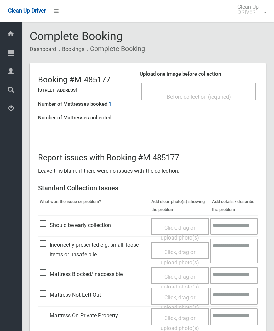
click at [228, 97] on span "Before collection (required)" at bounding box center [199, 96] width 64 height 6
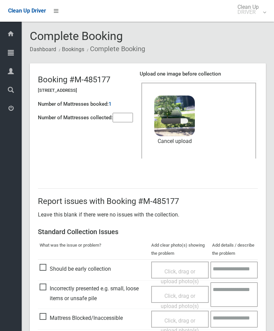
click at [127, 122] on input"] "number" at bounding box center [123, 117] width 20 height 9
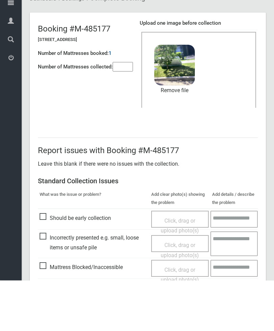
scroll to position [93, 0]
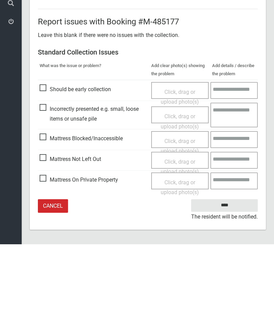
type input"] "*"
click at [231, 286] on input "****" at bounding box center [224, 292] width 67 height 13
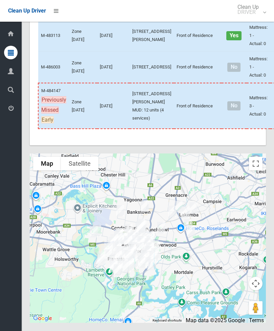
scroll to position [3434, 0]
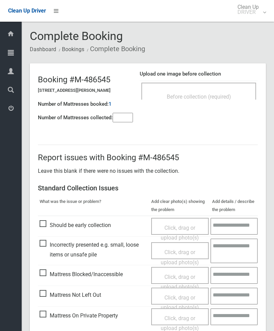
click at [124, 113] on input"] "number" at bounding box center [123, 117] width 20 height 9
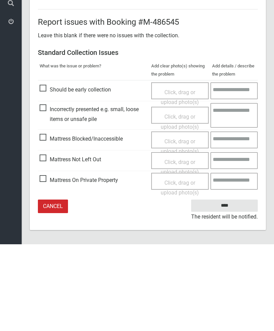
type input"] "*"
click at [47, 241] on span "Mattress Not Left Out" at bounding box center [71, 246] width 62 height 10
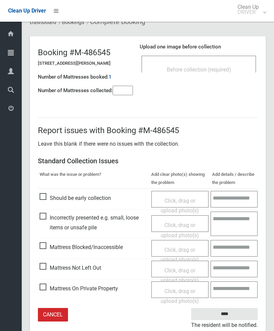
click at [186, 268] on span "Click, drag or upload photo(s)" at bounding box center [180, 275] width 38 height 17
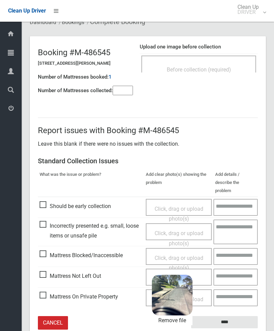
click at [244, 316] on input "****" at bounding box center [224, 322] width 67 height 13
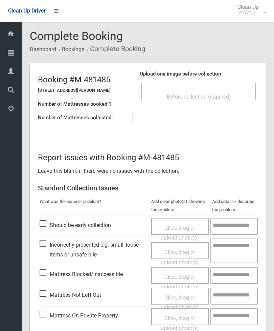
click at [202, 96] on span "Before collection (required)" at bounding box center [199, 96] width 64 height 6
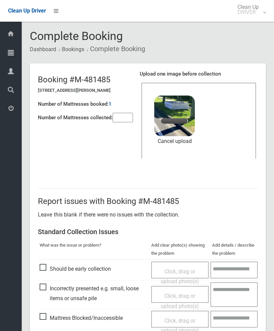
click at [125, 122] on input"] "number" at bounding box center [123, 117] width 20 height 9
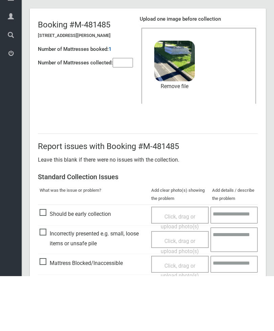
scroll to position [93, 0]
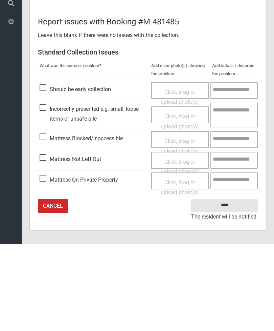
type input"] "*"
click at [226, 286] on input "****" at bounding box center [224, 292] width 67 height 13
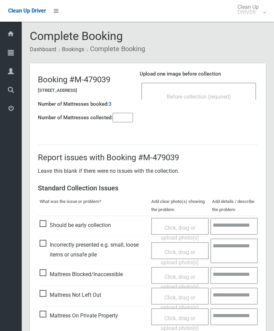
click at [218, 94] on span "Before collection (required)" at bounding box center [199, 96] width 64 height 6
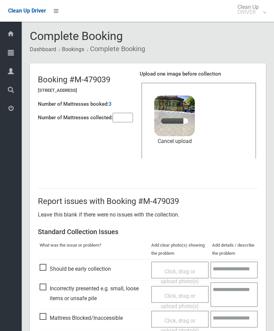
click at [126, 115] on input"] "number" at bounding box center [123, 117] width 20 height 9
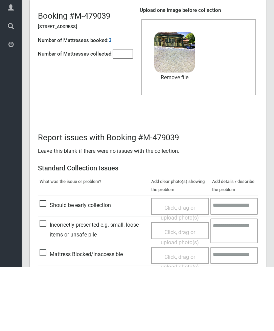
scroll to position [93, 0]
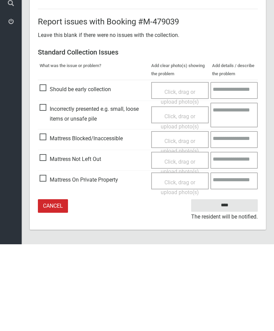
type input"] "*"
click at [235, 286] on input "****" at bounding box center [224, 292] width 67 height 13
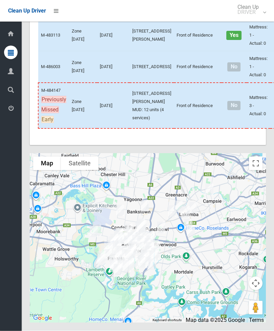
scroll to position [3804, 0]
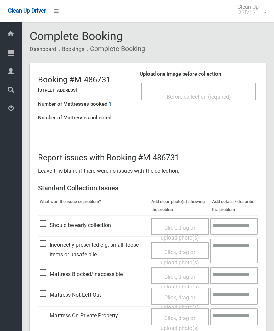
click at [222, 89] on div "Before collection (required)" at bounding box center [199, 91] width 115 height 17
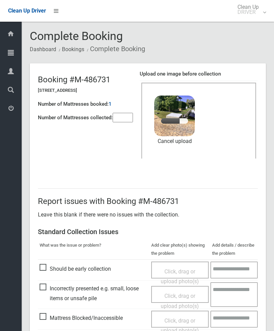
click at [124, 113] on input"] "number" at bounding box center [123, 117] width 20 height 9
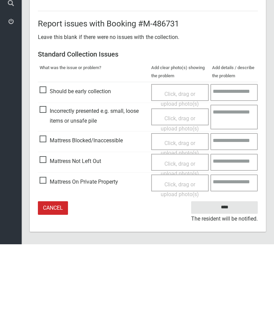
scroll to position [93, 0]
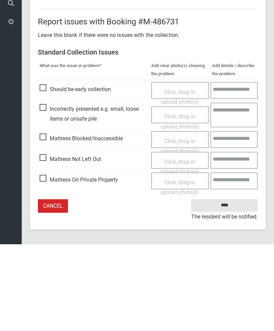
type input"] "*"
click at [232, 286] on input "****" at bounding box center [224, 292] width 67 height 13
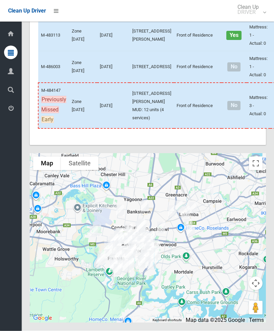
scroll to position [3941, 0]
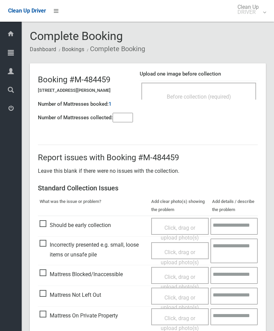
click at [226, 90] on div "Before collection (required)" at bounding box center [199, 96] width 100 height 13
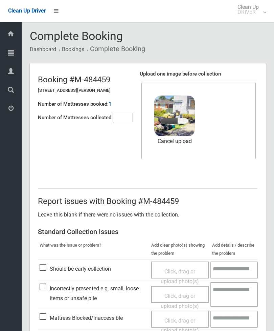
click at [119, 122] on input"] "number" at bounding box center [123, 117] width 20 height 9
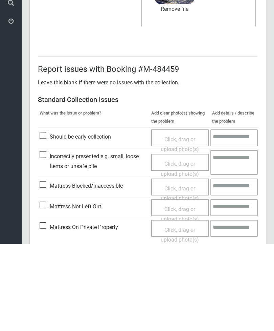
scroll to position [93, 0]
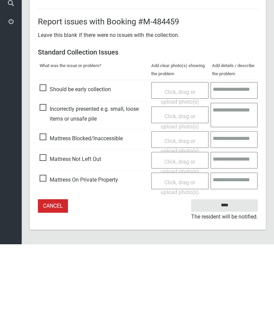
type input"] "*"
click at [231, 286] on input "****" at bounding box center [224, 292] width 67 height 13
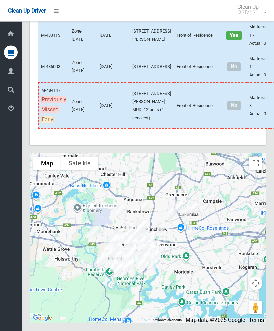
scroll to position [4034, 0]
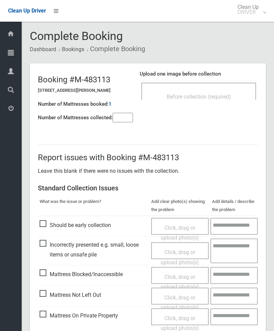
click at [220, 93] on div "Before collection (required)" at bounding box center [199, 96] width 100 height 13
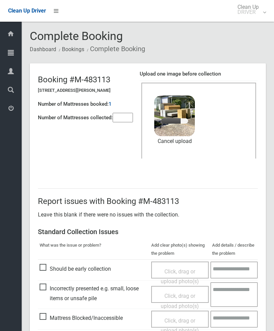
click at [126, 117] on input"] "number" at bounding box center [123, 117] width 20 height 9
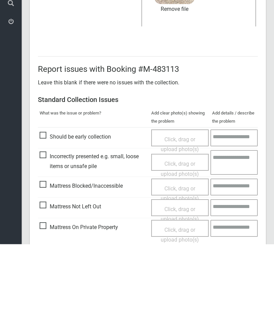
scroll to position [93, 0]
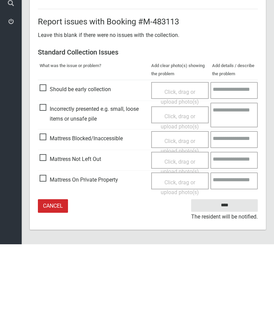
type input"] "*"
click at [232, 286] on input "****" at bounding box center [224, 292] width 67 height 13
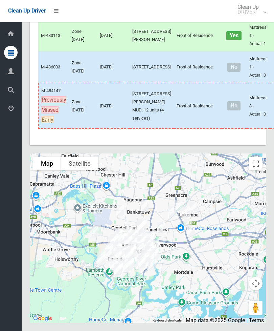
scroll to position [3444, 0]
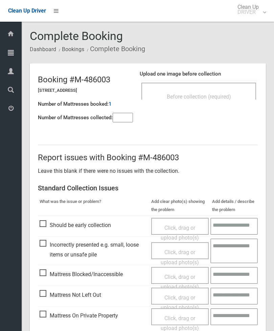
click at [235, 91] on div "Before collection (required)" at bounding box center [199, 96] width 100 height 13
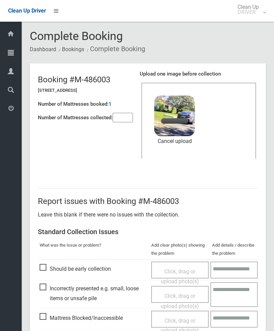
click at [127, 117] on input"] "number" at bounding box center [123, 117] width 20 height 9
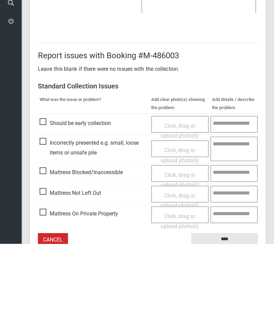
scroll to position [93, 0]
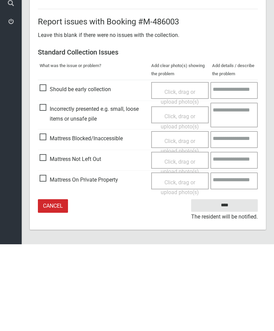
type input"] "*"
click at [230, 286] on input "****" at bounding box center [224, 292] width 67 height 13
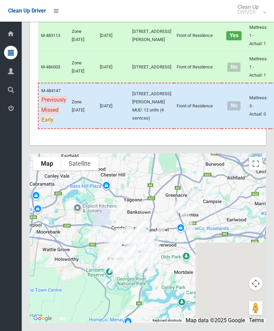
scroll to position [3793, 0]
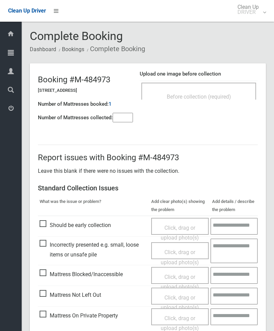
click at [222, 94] on span "Before collection (required)" at bounding box center [199, 96] width 64 height 6
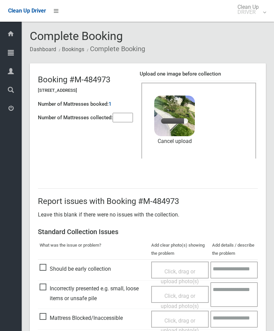
click at [127, 113] on input"] "number" at bounding box center [123, 117] width 20 height 9
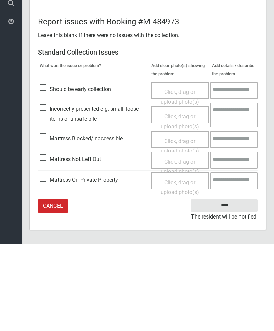
type input"] "*"
click at [232, 286] on input "****" at bounding box center [224, 292] width 67 height 13
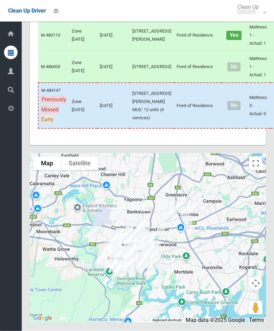
scroll to position [3637, 0]
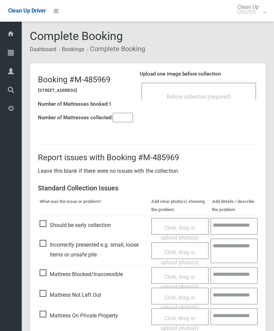
click at [128, 122] on input"] "number" at bounding box center [123, 117] width 20 height 9
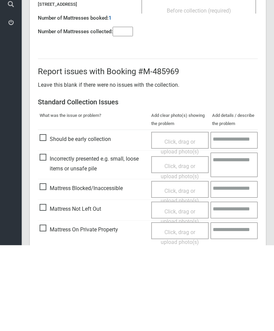
scroll to position [49, 0]
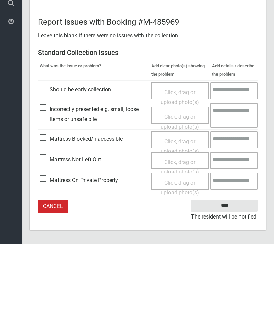
type input"] "*"
click at [45, 241] on span "Mattress Not Left Out" at bounding box center [71, 246] width 62 height 10
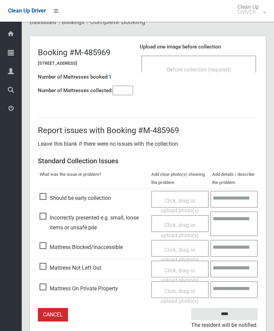
click at [178, 268] on span "Click, drag or upload photo(s)" at bounding box center [180, 275] width 38 height 17
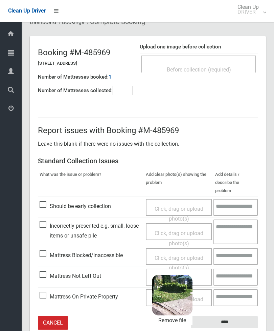
click at [241, 316] on input "****" at bounding box center [224, 322] width 67 height 13
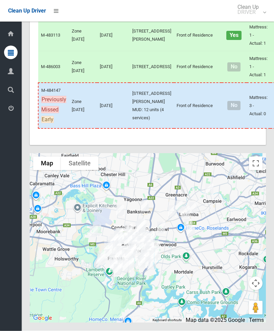
scroll to position [3594, 0]
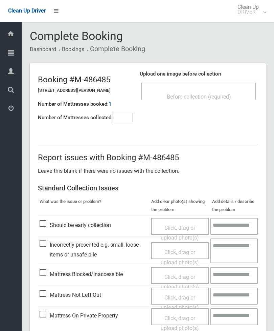
click at [228, 89] on div "Before collection (required)" at bounding box center [199, 91] width 115 height 17
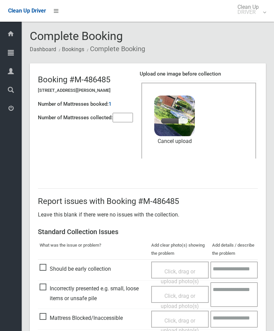
click at [122, 115] on input"] "number" at bounding box center [123, 117] width 20 height 9
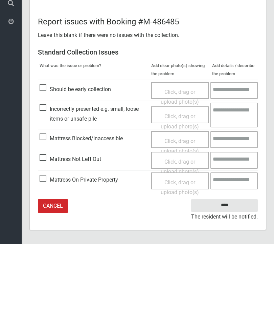
type input"] "*"
click at [231, 286] on input "****" at bounding box center [224, 292] width 67 height 13
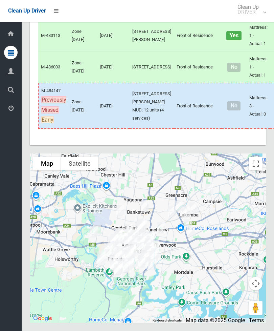
scroll to position [3472, 0]
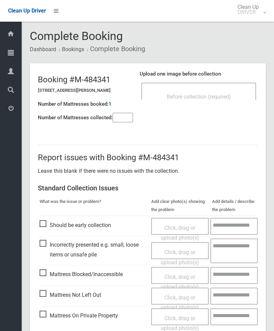
click at [210, 91] on div "Before collection (required)" at bounding box center [199, 96] width 100 height 13
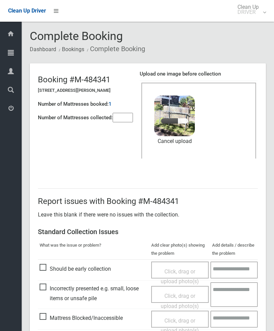
click at [127, 118] on input"] "number" at bounding box center [123, 117] width 20 height 9
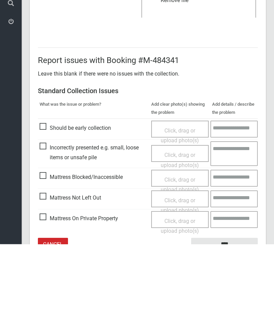
scroll to position [93, 0]
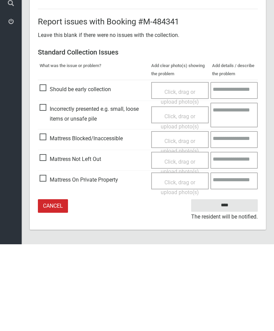
type input"] "*"
click at [230, 286] on input "****" at bounding box center [224, 292] width 67 height 13
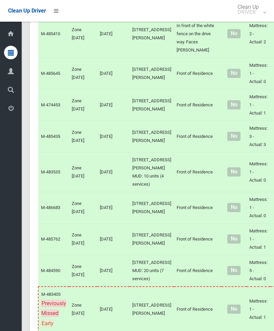
scroll to position [1626, 0]
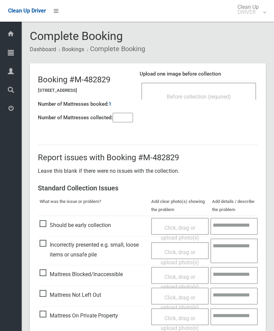
click at [224, 91] on div "Before collection (required)" at bounding box center [199, 96] width 100 height 13
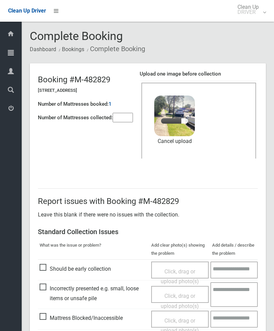
click at [124, 119] on input"] "number" at bounding box center [123, 117] width 20 height 9
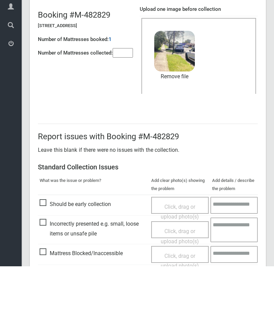
scroll to position [93, 0]
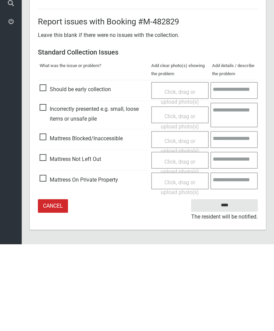
type input"] "*"
click at [231, 286] on input "****" at bounding box center [224, 292] width 67 height 13
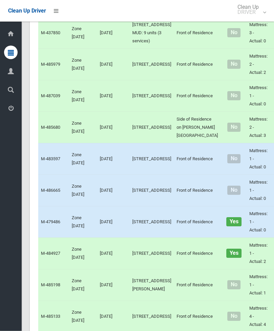
scroll to position [1304, 0]
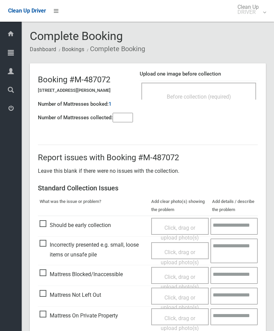
click at [236, 91] on div "Before collection (required)" at bounding box center [199, 96] width 100 height 13
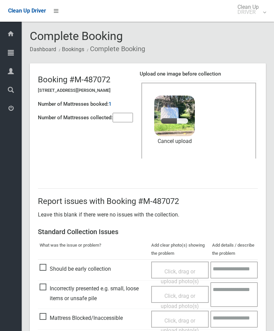
click at [120, 117] on input"] "number" at bounding box center [123, 117] width 20 height 9
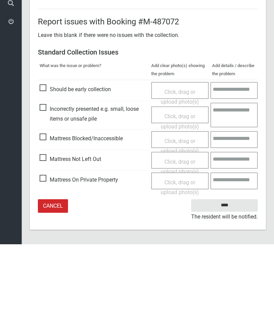
type input"] "*"
click at [231, 286] on input "****" at bounding box center [224, 292] width 67 height 13
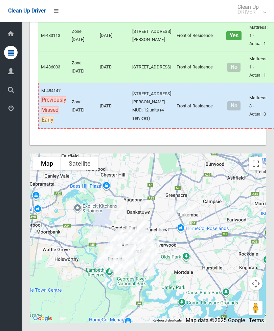
scroll to position [3484, 0]
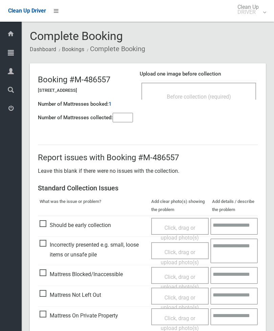
click at [228, 90] on div "Before collection (required)" at bounding box center [199, 96] width 100 height 13
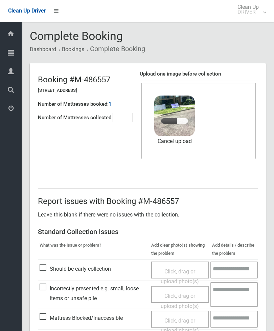
click at [121, 116] on input"] "number" at bounding box center [123, 117] width 20 height 9
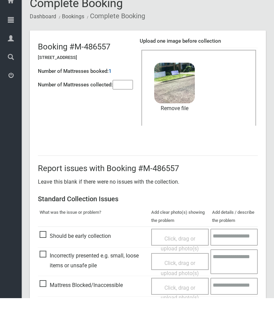
scroll to position [93, 0]
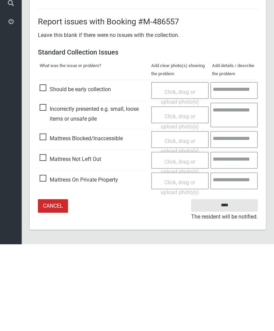
type input"] "*"
click at [231, 286] on input "****" at bounding box center [224, 292] width 67 height 13
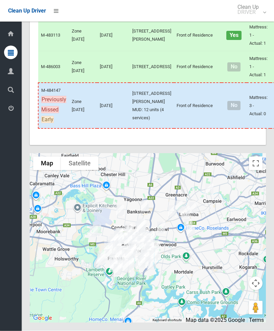
scroll to position [3620, 0]
click button "Actions"
click link "Complete Booking"
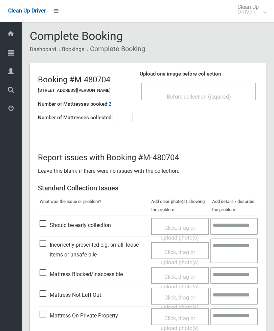
click at [223, 92] on div "Before collection (required)" at bounding box center [199, 96] width 100 height 13
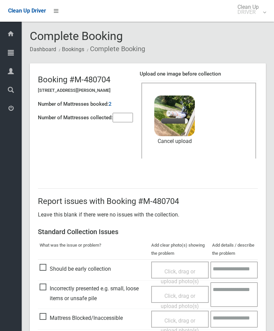
click at [128, 118] on input"] "number" at bounding box center [123, 117] width 20 height 9
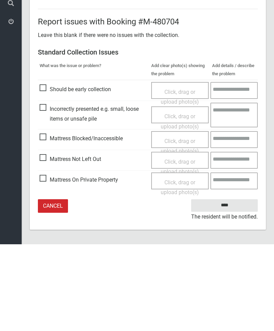
type input"] "*"
click at [231, 286] on input "****" at bounding box center [224, 292] width 67 height 13
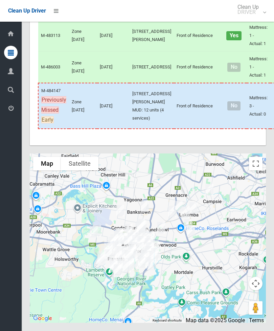
scroll to position [3661, 0]
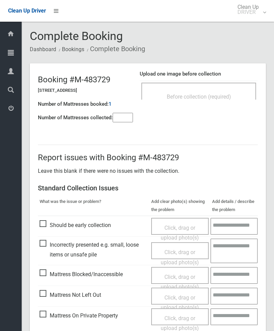
click at [219, 95] on span "Before collection (required)" at bounding box center [199, 96] width 64 height 6
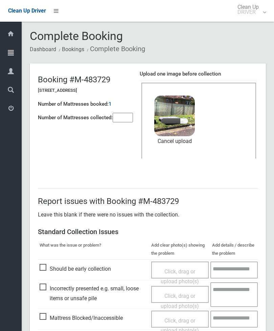
click at [130, 114] on input"] "number" at bounding box center [123, 117] width 20 height 9
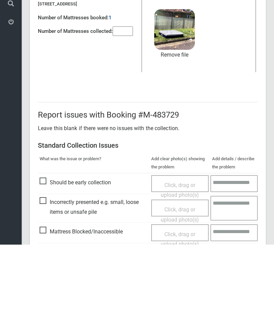
scroll to position [93, 0]
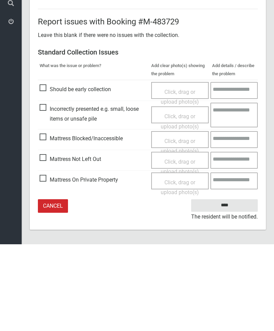
type input"] "*"
click at [232, 286] on input "****" at bounding box center [224, 292] width 67 height 13
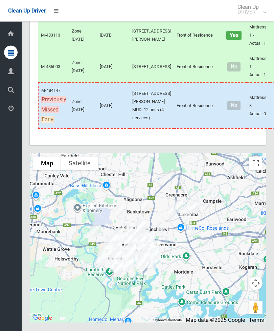
scroll to position [3977, 0]
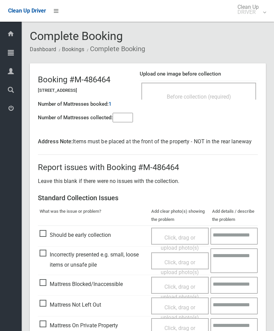
click at [223, 96] on span "Before collection (required)" at bounding box center [199, 96] width 64 height 6
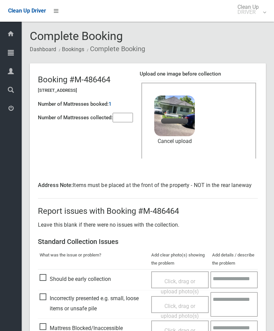
click at [125, 118] on input"] "number" at bounding box center [123, 117] width 20 height 9
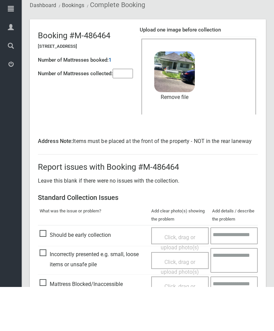
scroll to position [103, 0]
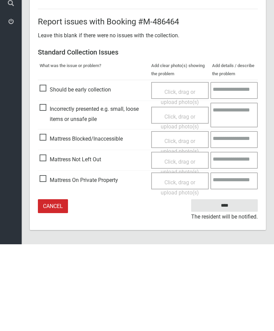
type input"] "*"
click at [234, 286] on input "****" at bounding box center [224, 292] width 67 height 13
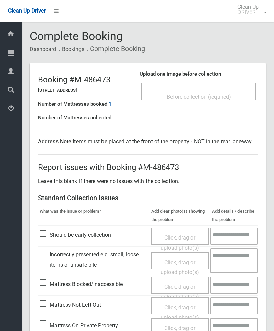
click at [234, 97] on div "Before collection (required)" at bounding box center [199, 96] width 100 height 13
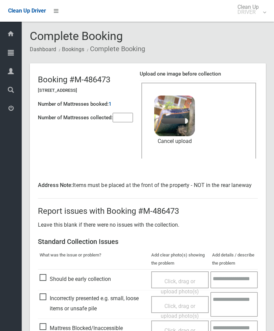
click at [120, 114] on input"] "number" at bounding box center [123, 117] width 20 height 9
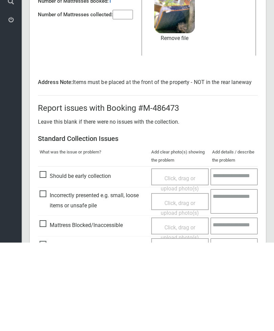
scroll to position [103, 0]
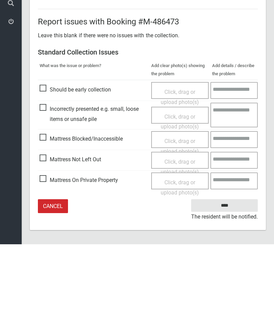
type input"] "*"
click at [229, 286] on input "****" at bounding box center [224, 292] width 67 height 13
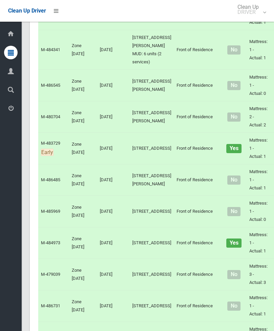
scroll to position [2681, 0]
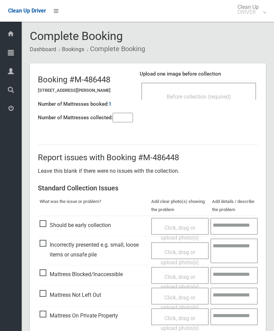
click at [225, 89] on div "Before collection (required)" at bounding box center [199, 91] width 115 height 17
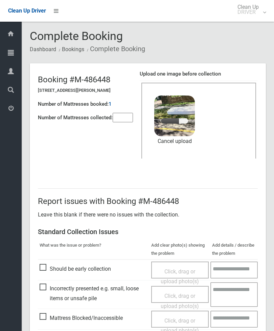
click at [123, 120] on input"] "number" at bounding box center [123, 117] width 20 height 9
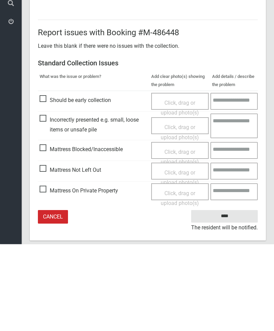
scroll to position [93, 0]
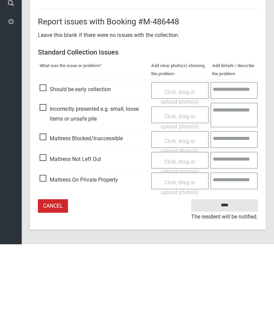
type input"] "*"
click at [232, 286] on input "****" at bounding box center [224, 292] width 67 height 13
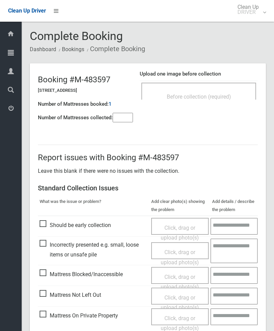
click at [231, 95] on span "Before collection (required)" at bounding box center [199, 96] width 64 height 6
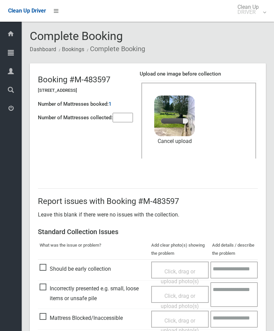
click at [129, 115] on input"] "number" at bounding box center [123, 117] width 20 height 9
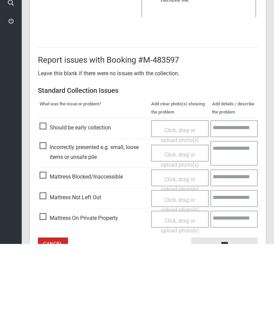
scroll to position [93, 0]
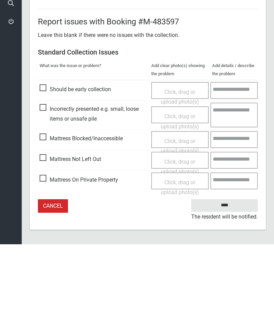
type input"] "*"
click at [229, 286] on input "****" at bounding box center [224, 292] width 67 height 13
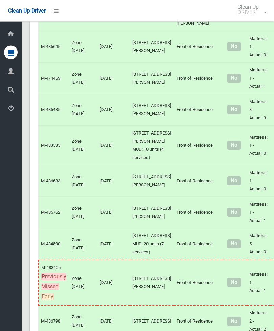
scroll to position [1643, 0]
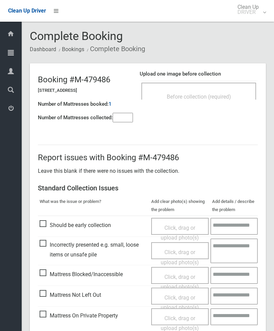
click at [228, 95] on span "Before collection (required)" at bounding box center [199, 96] width 64 height 6
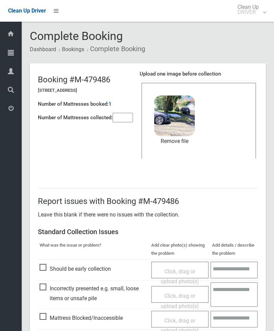
click at [127, 121] on input"] "number" at bounding box center [123, 117] width 20 height 9
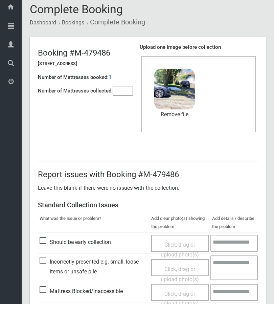
scroll to position [93, 0]
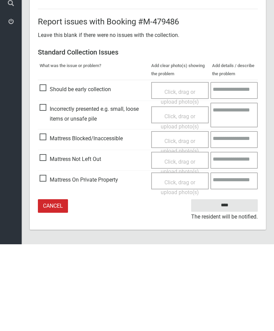
type input"] "*"
click at [228, 286] on input "****" at bounding box center [224, 292] width 67 height 13
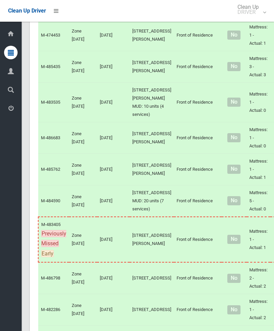
scroll to position [1679, 0]
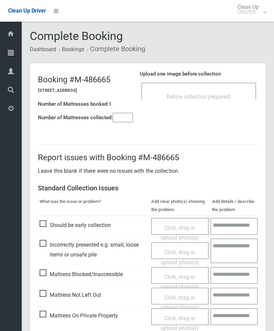
click at [231, 95] on span "Before collection (required)" at bounding box center [199, 96] width 64 height 6
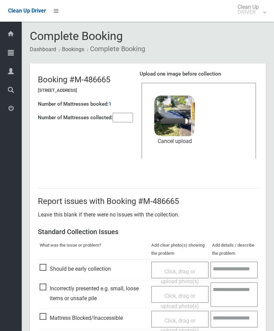
click at [127, 115] on input"] "number" at bounding box center [123, 117] width 20 height 9
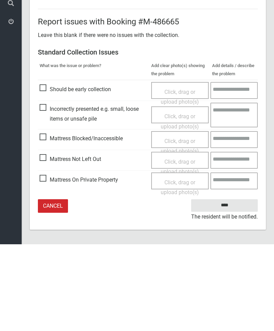
type input"] "*"
click at [233, 286] on input "****" at bounding box center [224, 292] width 67 height 13
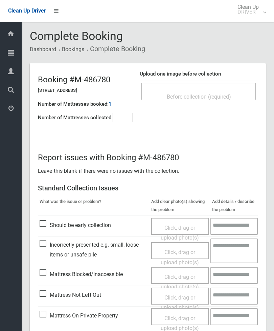
click at [227, 92] on div "Before collection (required)" at bounding box center [199, 96] width 100 height 13
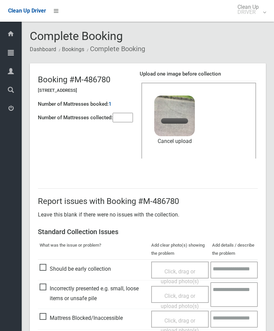
click at [178, 143] on link "Cancel upload" at bounding box center [174, 141] width 41 height 10
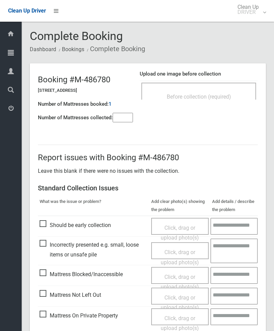
click at [233, 94] on div "Before collection (required)" at bounding box center [199, 96] width 100 height 13
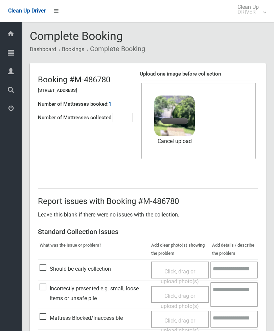
click at [133, 116] on input"] "number" at bounding box center [123, 117] width 20 height 9
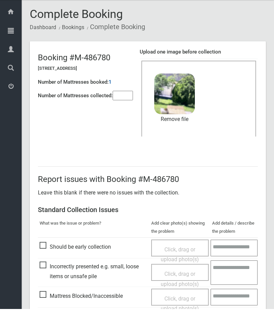
scroll to position [93, 0]
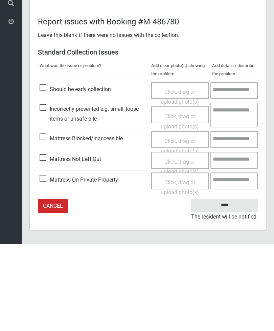
type input"] "*"
click at [224, 286] on input "****" at bounding box center [224, 292] width 67 height 13
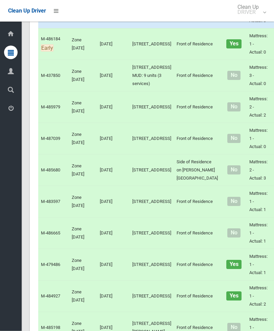
scroll to position [1171, 0]
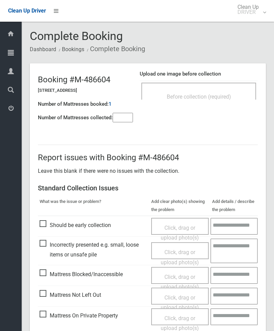
click at [223, 88] on div "Before collection (required)" at bounding box center [199, 91] width 115 height 17
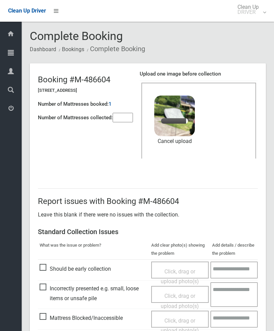
click at [125, 116] on input"] "number" at bounding box center [123, 117] width 20 height 9
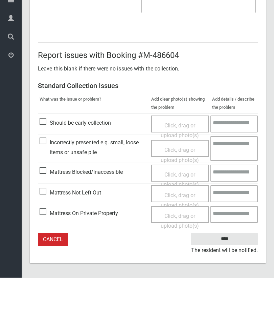
type input"] "*"
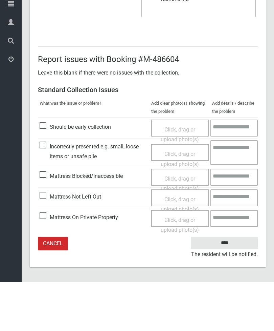
click at [223, 286] on input "****" at bounding box center [224, 292] width 67 height 13
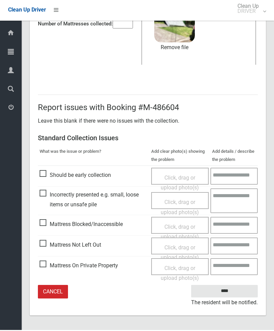
scroll to position [71, 0]
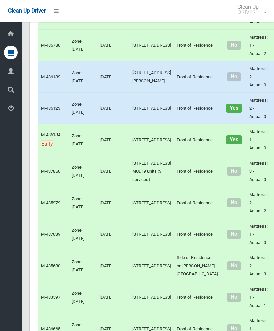
scroll to position [1179, 0]
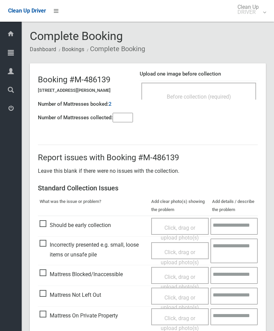
click at [219, 96] on span "Before collection (required)" at bounding box center [199, 96] width 64 height 6
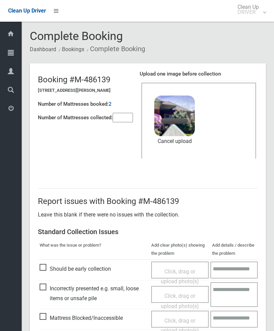
click at [126, 114] on input"] "number" at bounding box center [123, 117] width 20 height 9
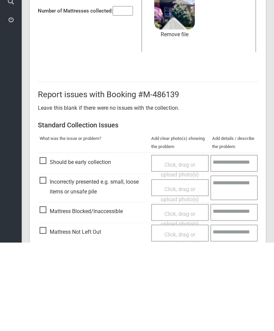
scroll to position [93, 0]
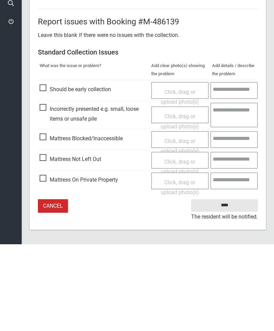
type input"] "*"
click at [232, 286] on input "****" at bounding box center [224, 292] width 67 height 13
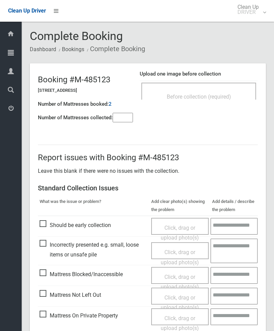
click at [224, 97] on span "Before collection (required)" at bounding box center [199, 96] width 64 height 6
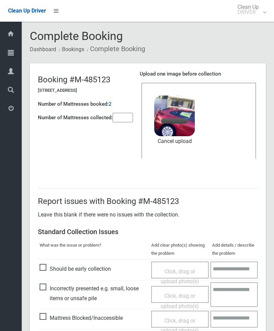
click at [122, 114] on input"] "number" at bounding box center [123, 117] width 20 height 9
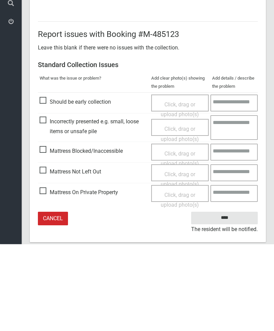
scroll to position [93, 0]
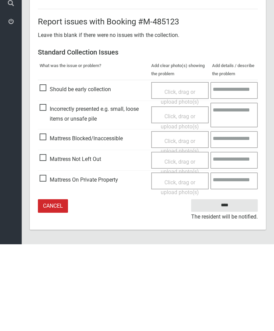
type input"] "*"
click at [230, 286] on input "****" at bounding box center [224, 292] width 67 height 13
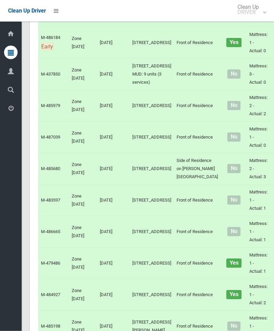
scroll to position [1172, 0]
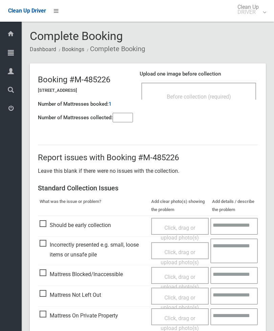
click at [230, 96] on span "Before collection (required)" at bounding box center [199, 96] width 64 height 6
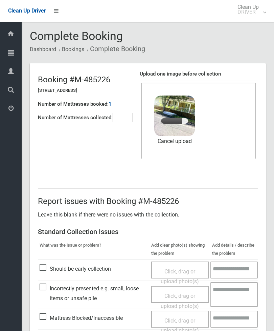
click at [129, 116] on input"] "number" at bounding box center [123, 117] width 20 height 9
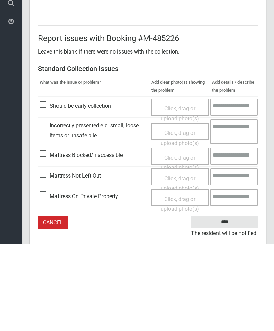
scroll to position [93, 0]
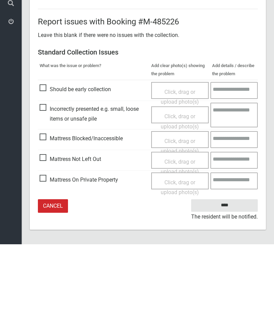
type input"] "*"
click at [231, 286] on input "****" at bounding box center [224, 292] width 67 height 13
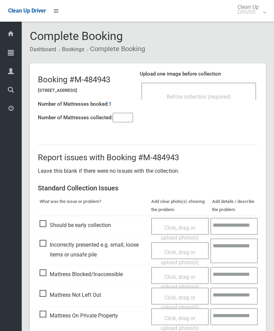
click at [233, 98] on div "Before collection (required)" at bounding box center [199, 96] width 100 height 13
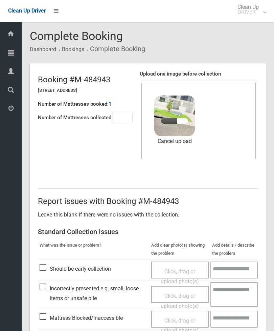
click at [128, 117] on input"] "number" at bounding box center [123, 117] width 20 height 9
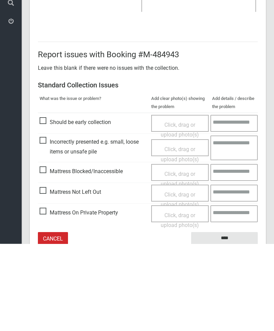
scroll to position [93, 0]
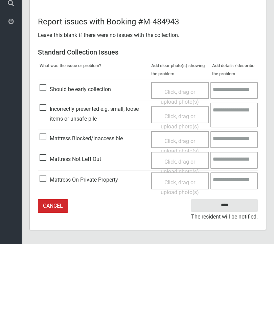
type input"] "*"
click at [232, 286] on input "****" at bounding box center [224, 292] width 67 height 13
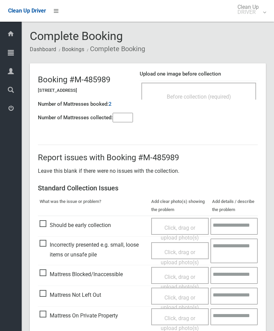
click at [230, 89] on div "Before collection (required)" at bounding box center [199, 91] width 115 height 17
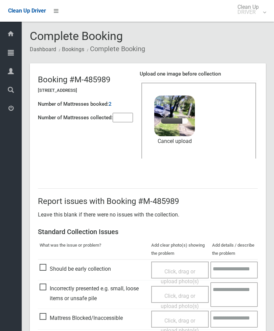
click at [126, 118] on input"] "number" at bounding box center [123, 117] width 20 height 9
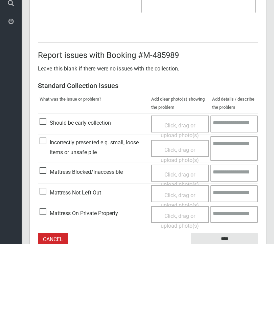
scroll to position [93, 0]
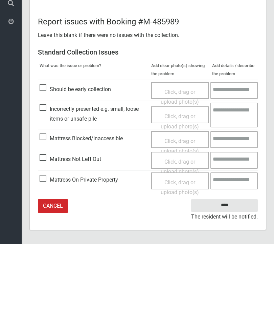
type input"] "*"
click at [231, 286] on input "****" at bounding box center [224, 292] width 67 height 13
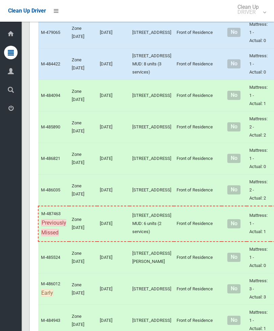
scroll to position [714, 0]
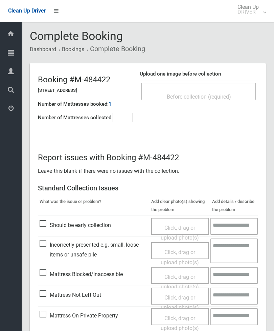
click at [126, 115] on input"] "number" at bounding box center [123, 117] width 20 height 9
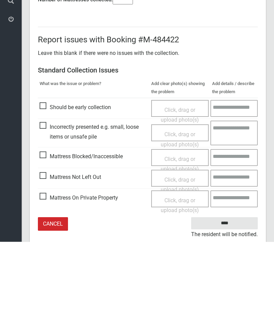
scroll to position [49, 0]
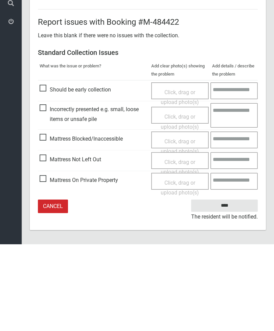
type input"] "*"
click at [47, 241] on span "Mattress Not Left Out" at bounding box center [71, 246] width 62 height 10
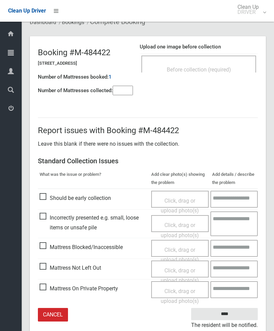
click at [180, 271] on span "Click, drag or upload photo(s)" at bounding box center [180, 275] width 38 height 17
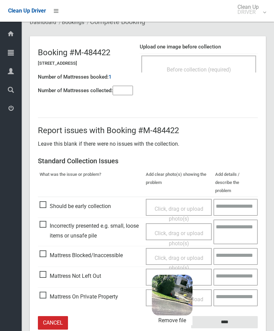
click at [234, 316] on input "****" at bounding box center [224, 322] width 67 height 13
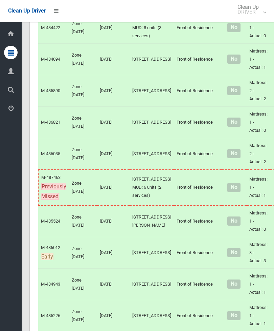
scroll to position [732, 0]
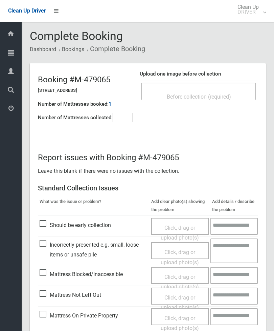
click at [120, 122] on input"] "number" at bounding box center [123, 117] width 20 height 9
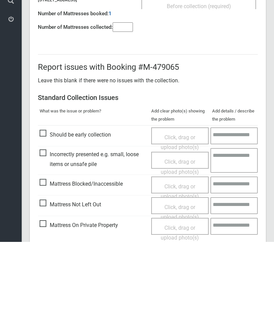
scroll to position [49, 0]
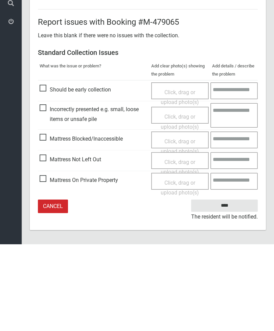
type input"] "*"
click at [43, 241] on span "Mattress Not Left Out" at bounding box center [71, 246] width 62 height 10
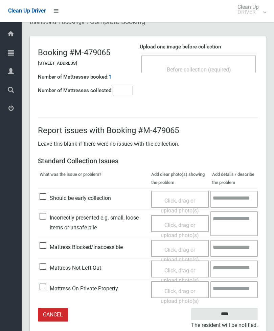
click at [178, 270] on span "Click, drag or upload photo(s)" at bounding box center [180, 275] width 38 height 17
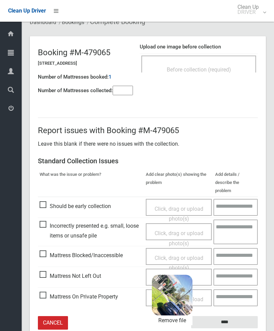
click at [243, 316] on input "****" at bounding box center [224, 322] width 67 height 13
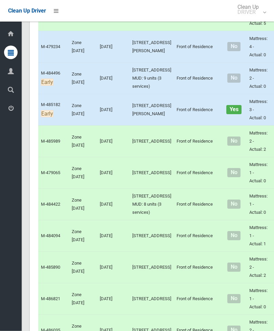
scroll to position [569, 0]
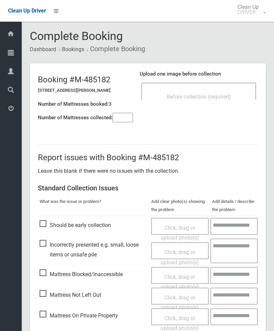
click at [227, 93] on span "Before collection (required)" at bounding box center [199, 96] width 64 height 6
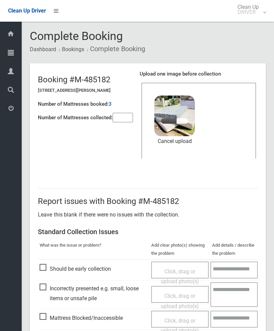
click at [127, 113] on input"] "number" at bounding box center [123, 117] width 20 height 9
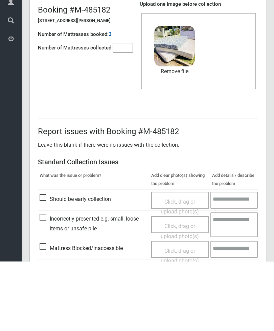
scroll to position [93, 0]
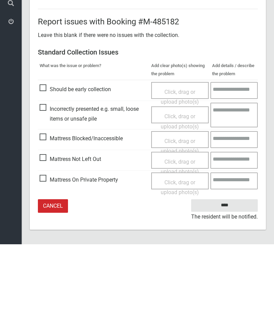
type input"] "*"
click at [233, 286] on input "****" at bounding box center [224, 292] width 67 height 13
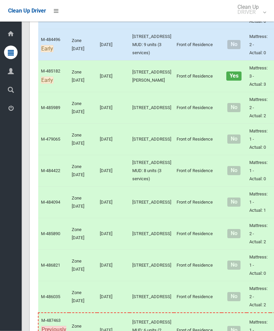
scroll to position [599, 0]
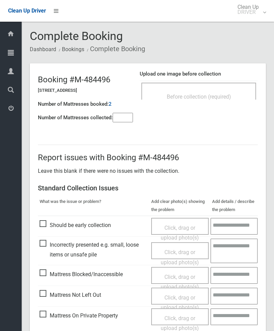
click at [212, 87] on div "Before collection (required)" at bounding box center [199, 91] width 115 height 17
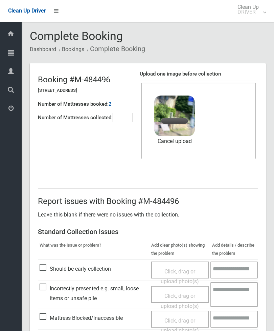
click at [122, 118] on input"] "number" at bounding box center [123, 117] width 20 height 9
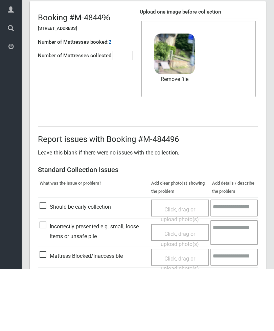
scroll to position [93, 0]
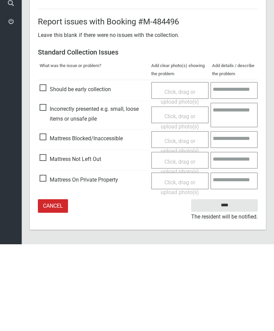
type input"] "*"
click at [226, 286] on input "****" at bounding box center [224, 292] width 67 height 13
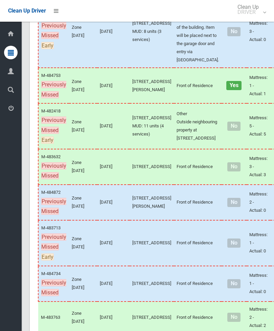
scroll to position [366, 0]
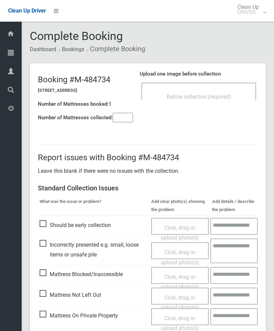
click at [230, 91] on div "Before collection (required)" at bounding box center [199, 96] width 100 height 13
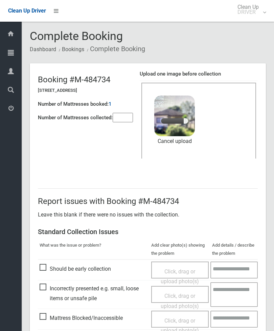
click at [128, 119] on input"] "number" at bounding box center [123, 117] width 20 height 9
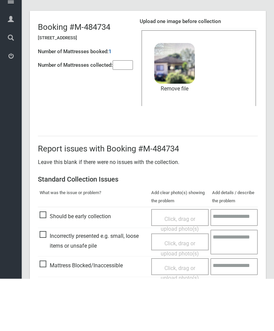
scroll to position [93, 0]
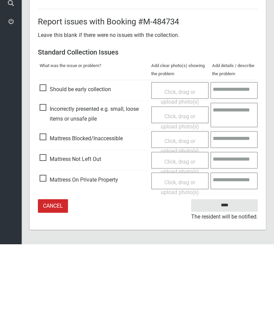
type input"] "*"
click at [225, 286] on input "****" at bounding box center [224, 292] width 67 height 13
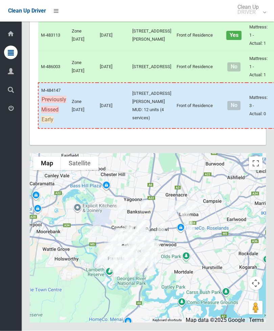
scroll to position [4235, 0]
